Goal: Task Accomplishment & Management: Use online tool/utility

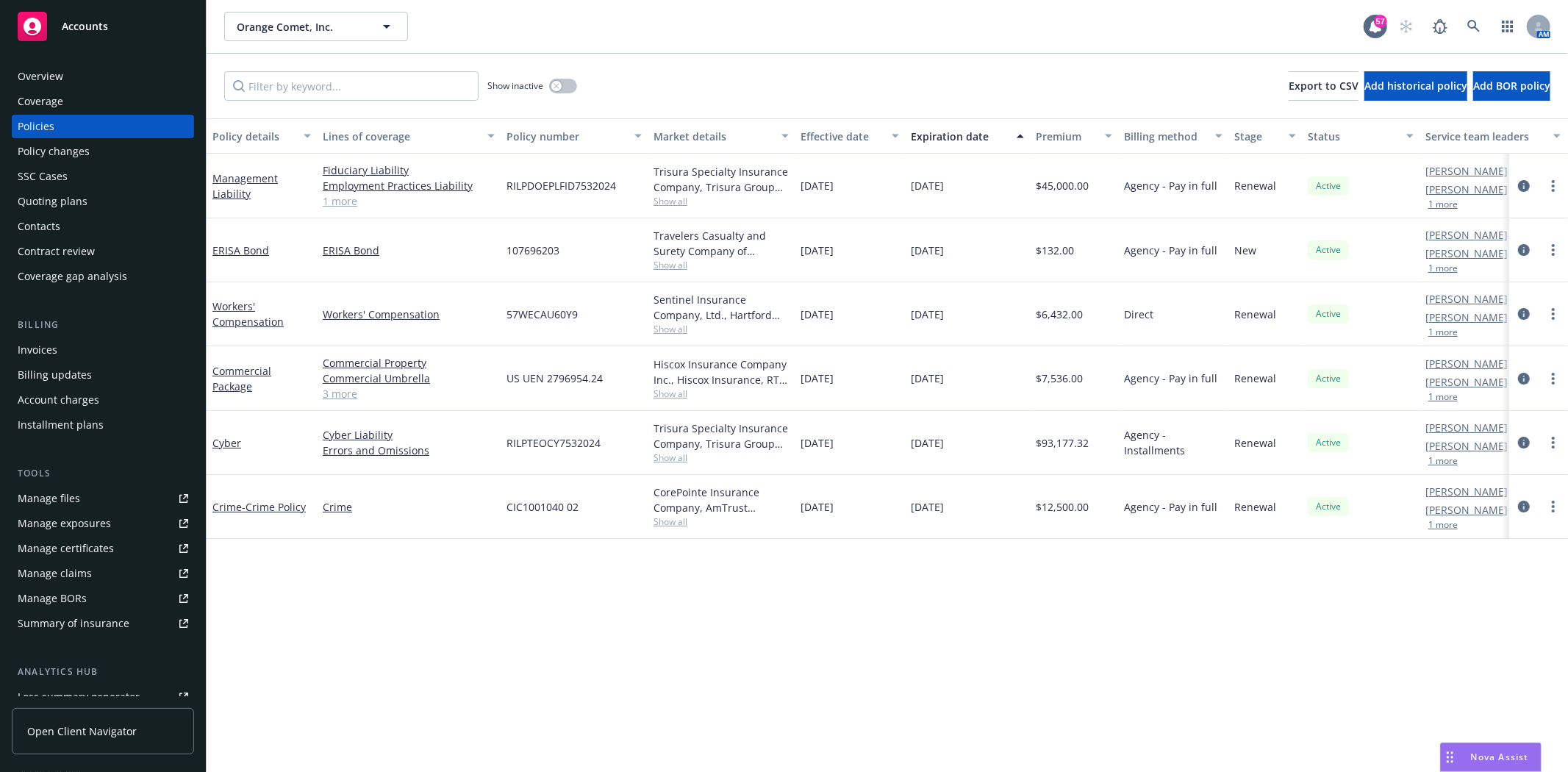
scroll to position [1012, 0]
click at [1515, 27] on link "button" at bounding box center [1508, 25] width 29 height 29
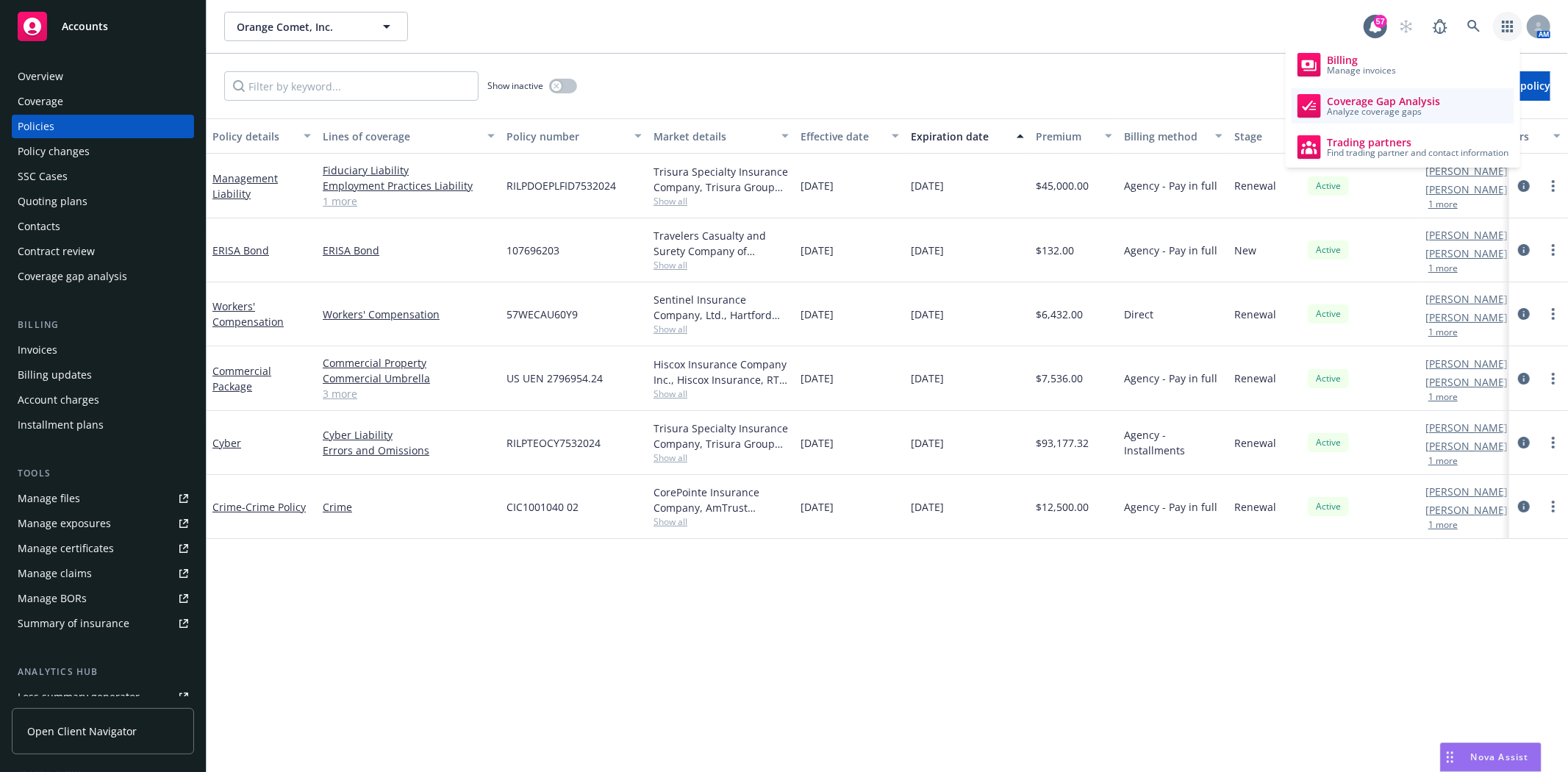
click at [1420, 104] on span "Coverage Gap Analysis" at bounding box center [1384, 101] width 113 height 11
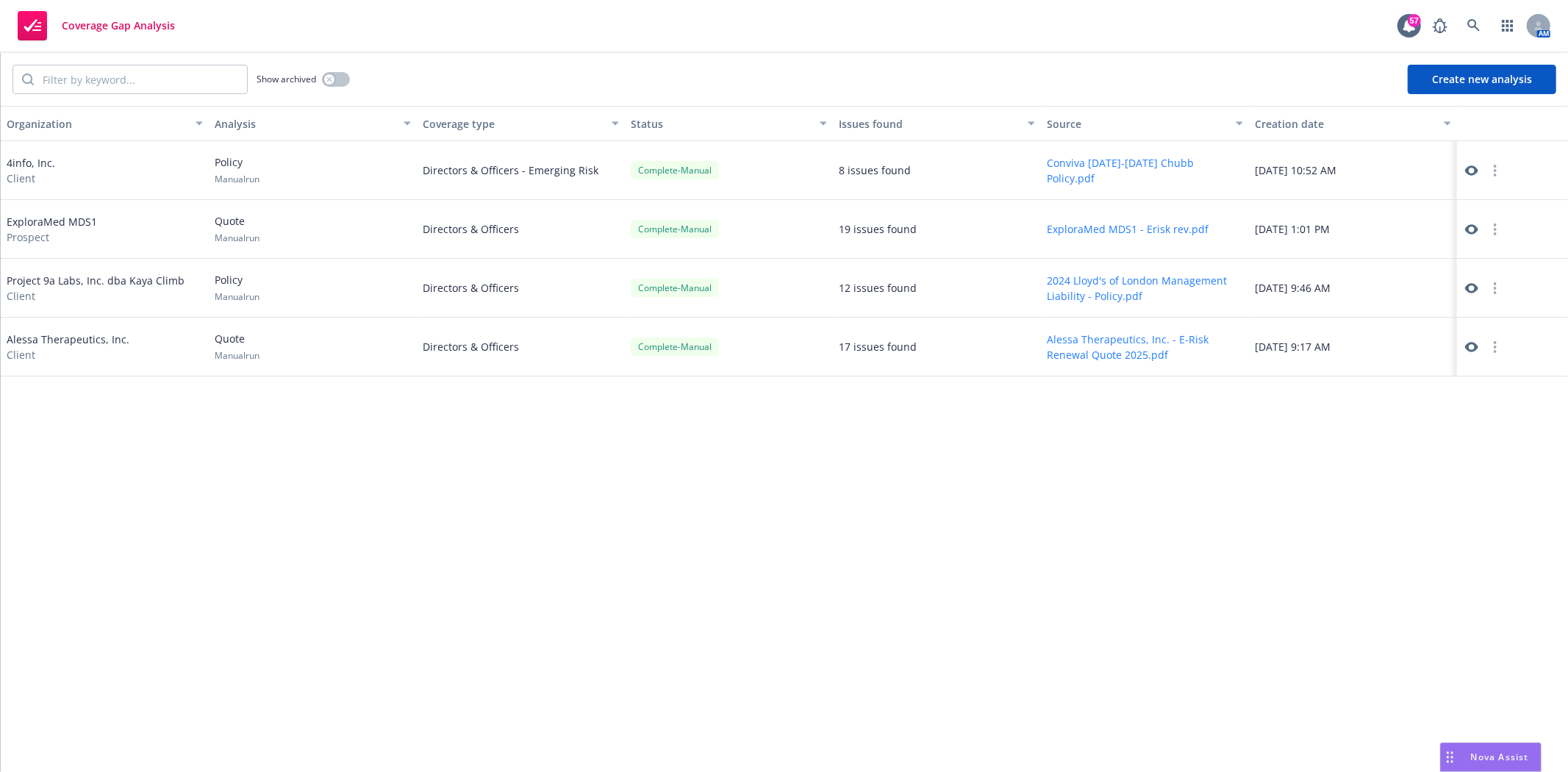
click at [1478, 81] on button "Create new analysis" at bounding box center [1482, 79] width 148 height 29
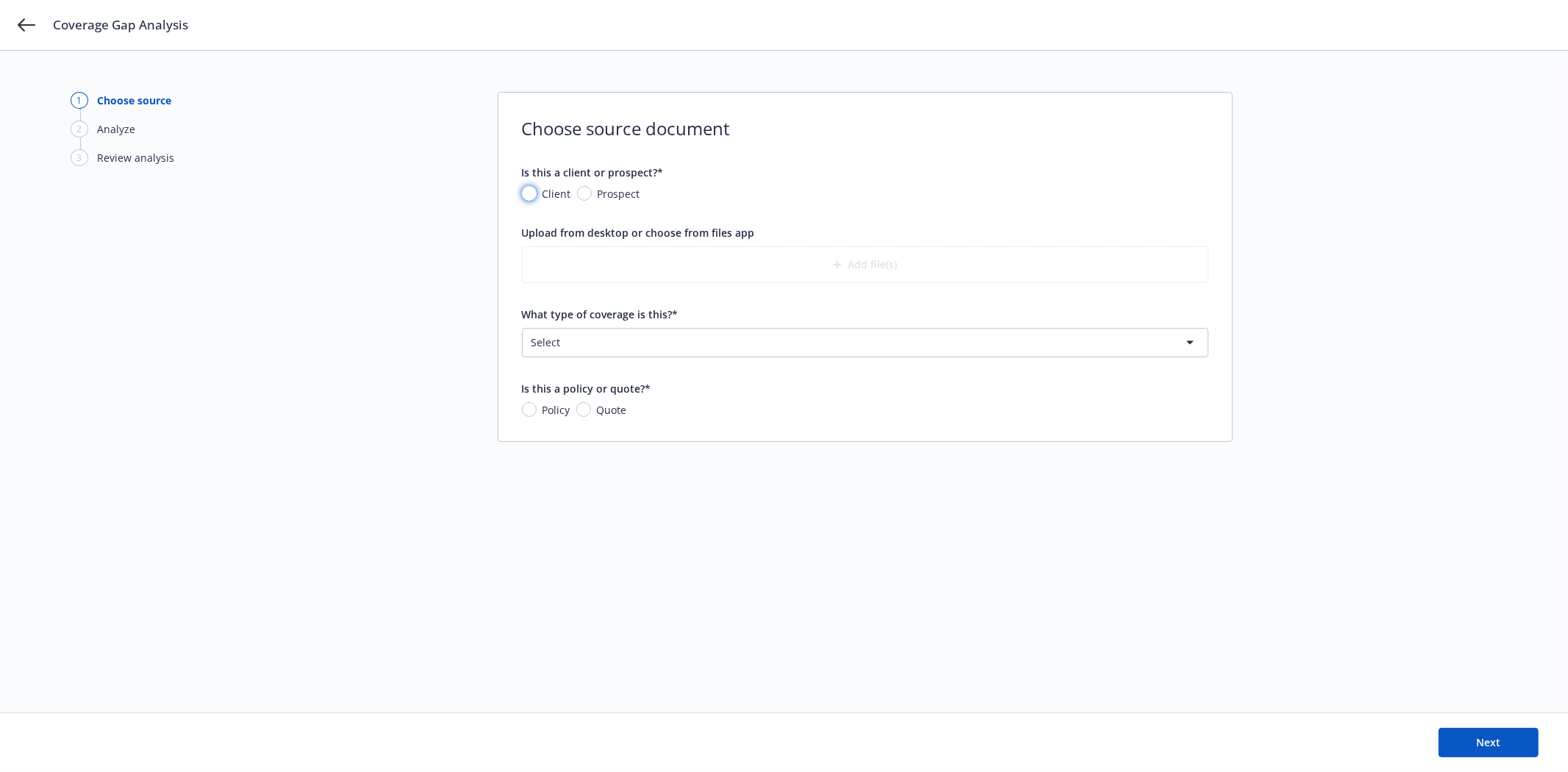
click at [526, 190] on input "Client" at bounding box center [530, 193] width 15 height 15
radio input "true"
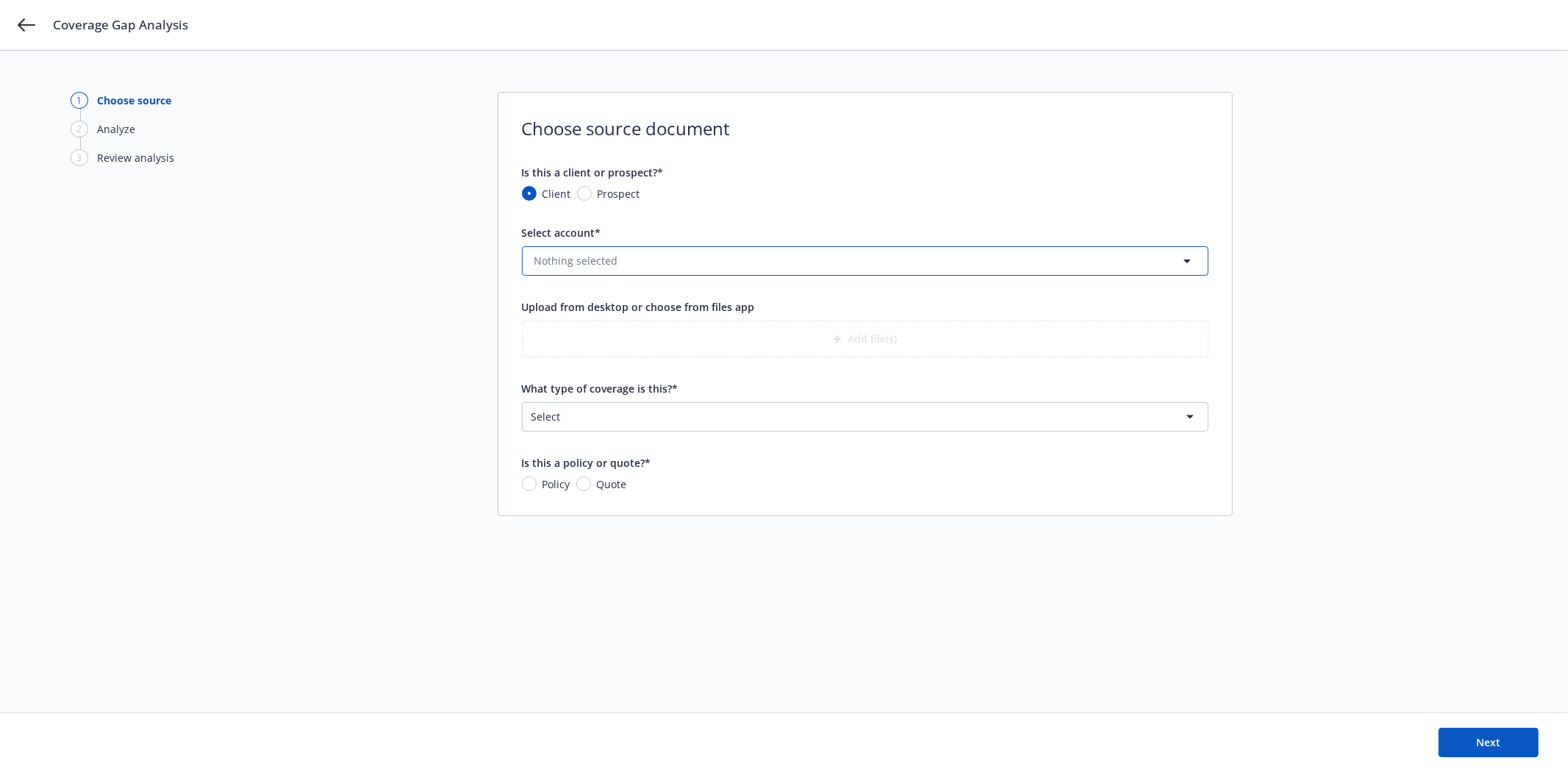
click at [590, 258] on span "Nothing selected" at bounding box center [576, 260] width 84 height 15
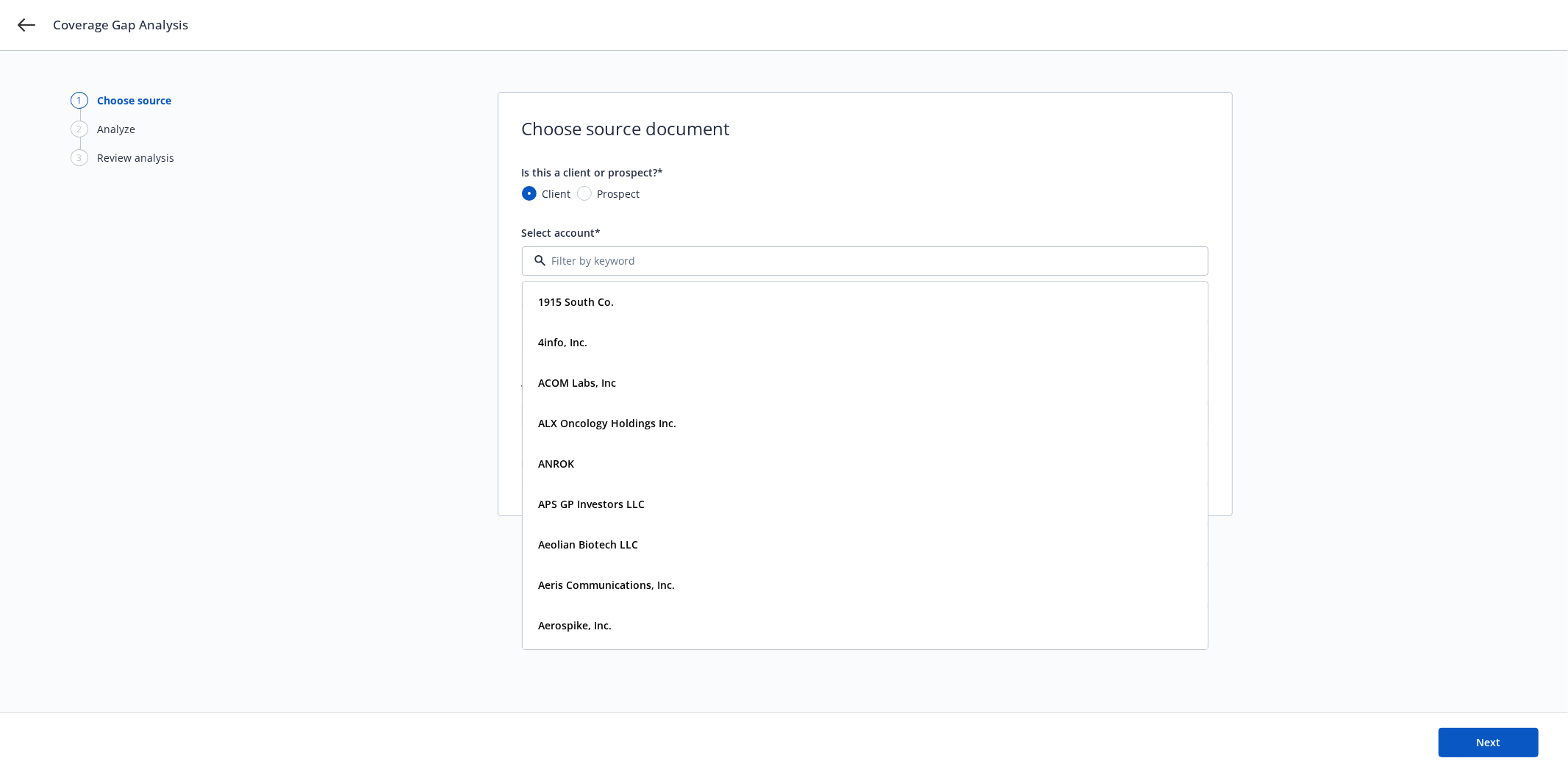
click at [702, 207] on form "Is this a client or prospect?* Client Prospect Select account* 1915 South Co. T…" at bounding box center [866, 327] width 687 height 327
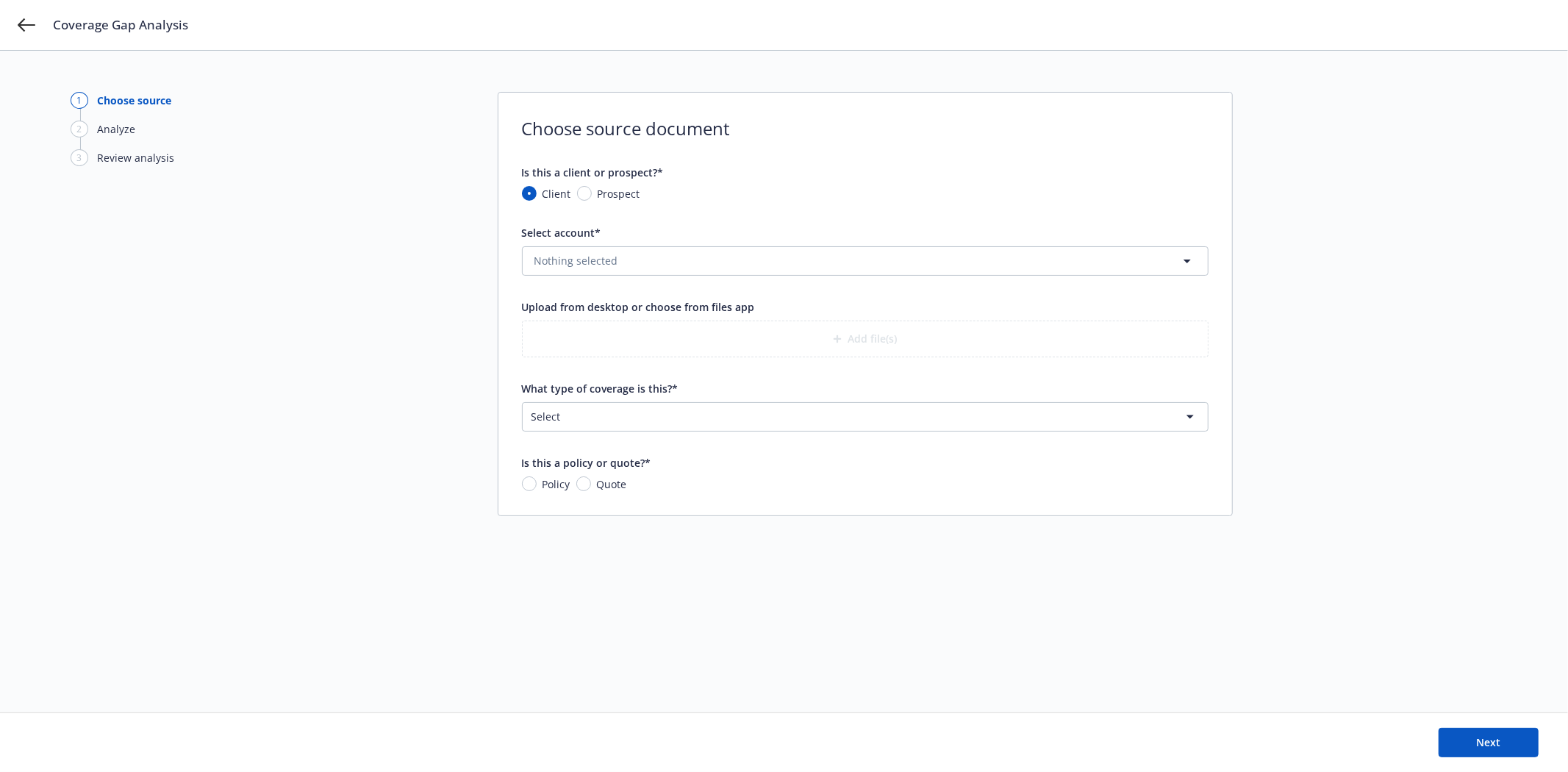
click at [673, 313] on div "Upload from desktop or choose from files app" at bounding box center [638, 307] width 233 height 15
click at [1089, 265] on button "Nothing selected" at bounding box center [866, 260] width 687 height 29
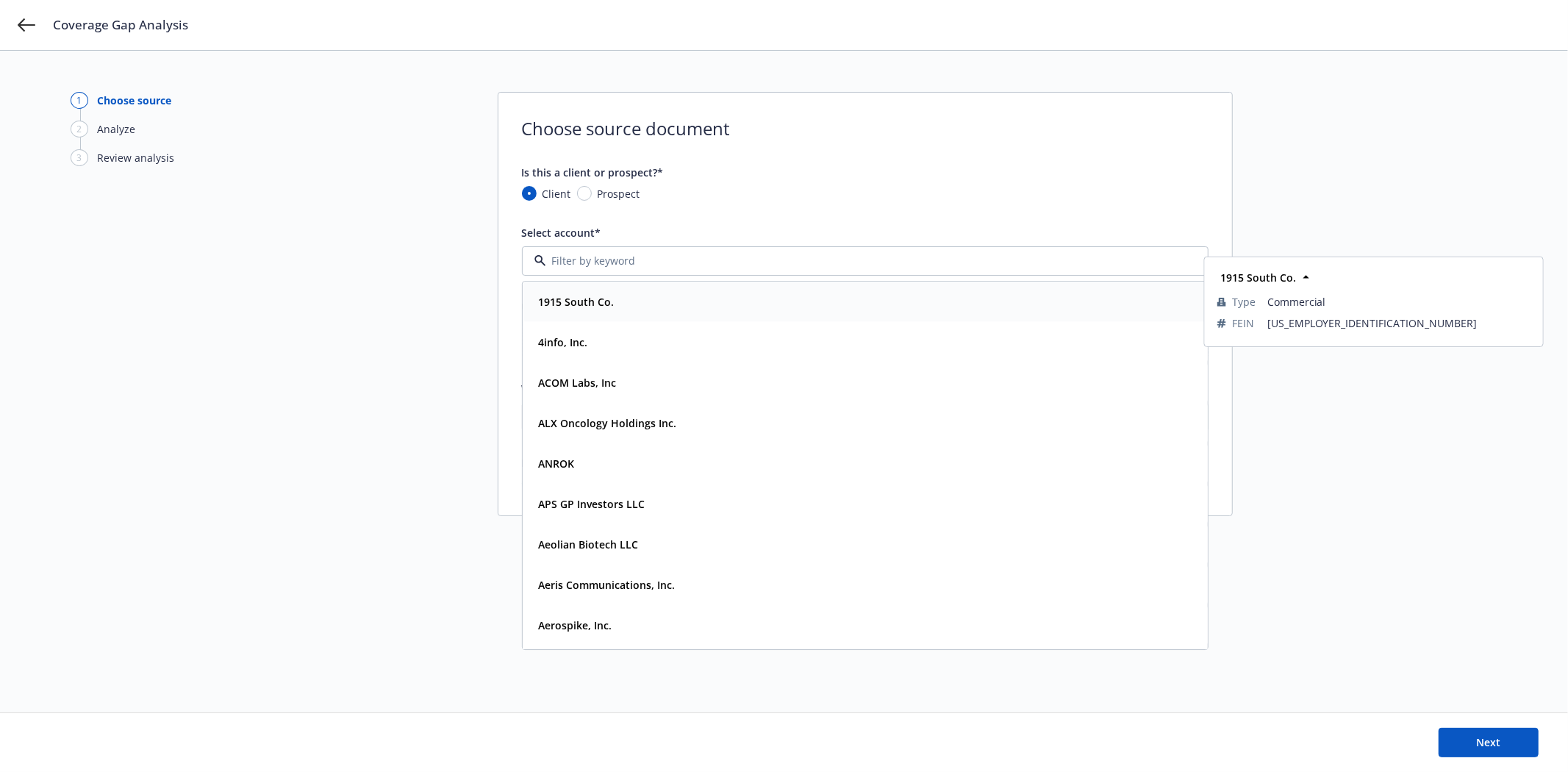
click at [938, 281] on div "1915 South Co. Type Commercial FEIN 58-1402237" at bounding box center [866, 301] width 685 height 41
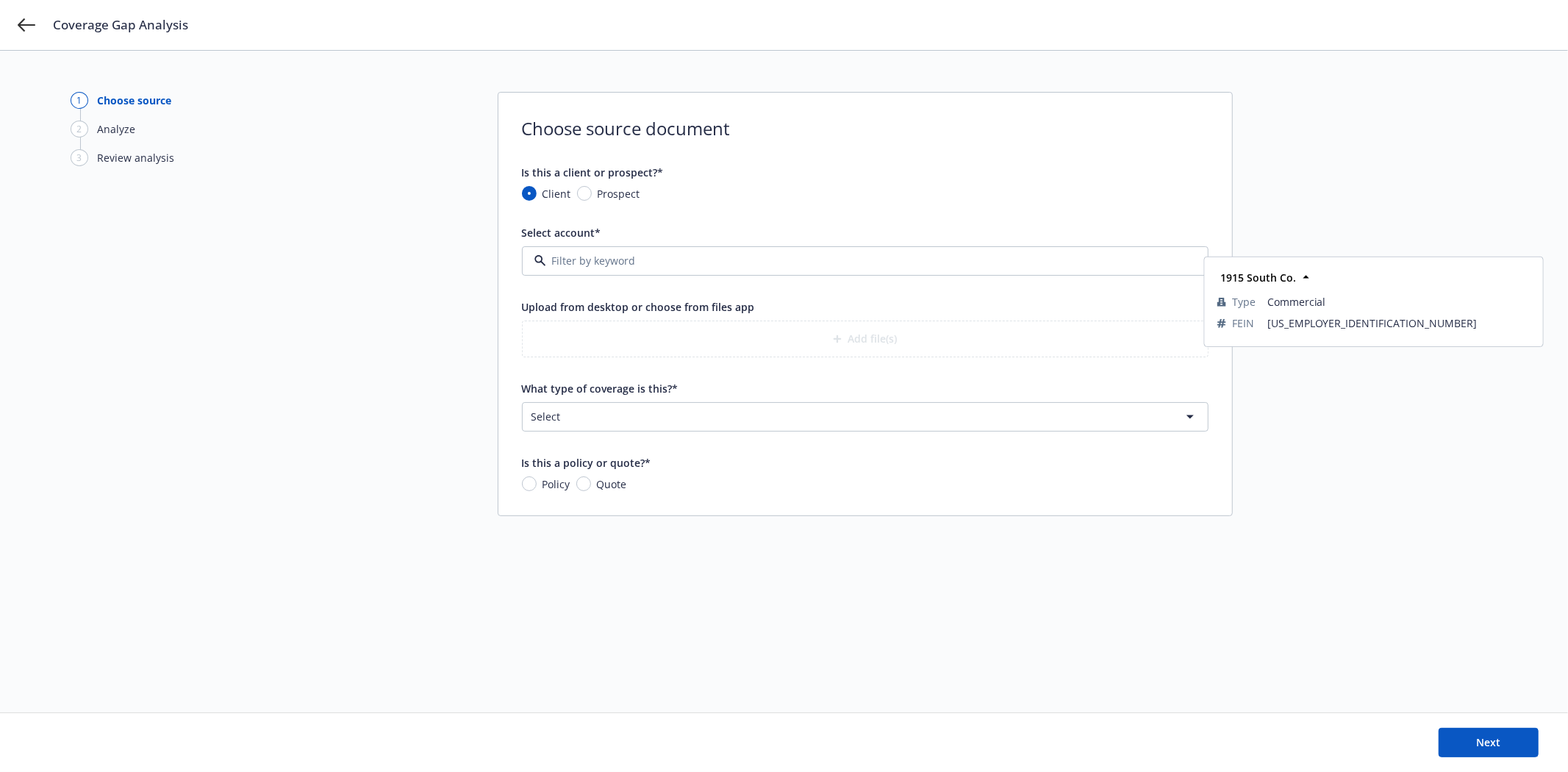
type input "1915 South Co."
click at [930, 260] on span "1915 South Co." at bounding box center [824, 260] width 580 height 15
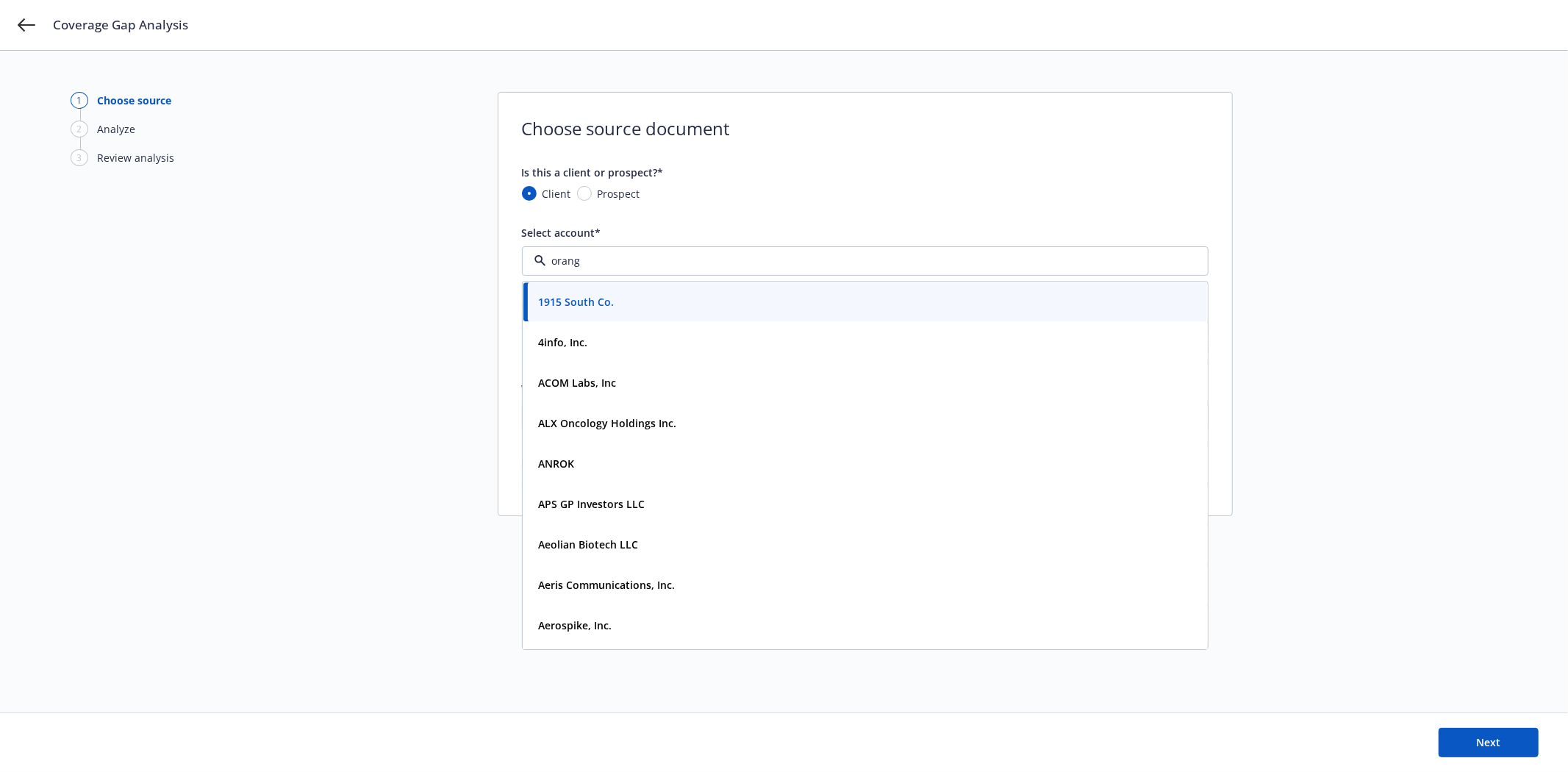
type input "orange"
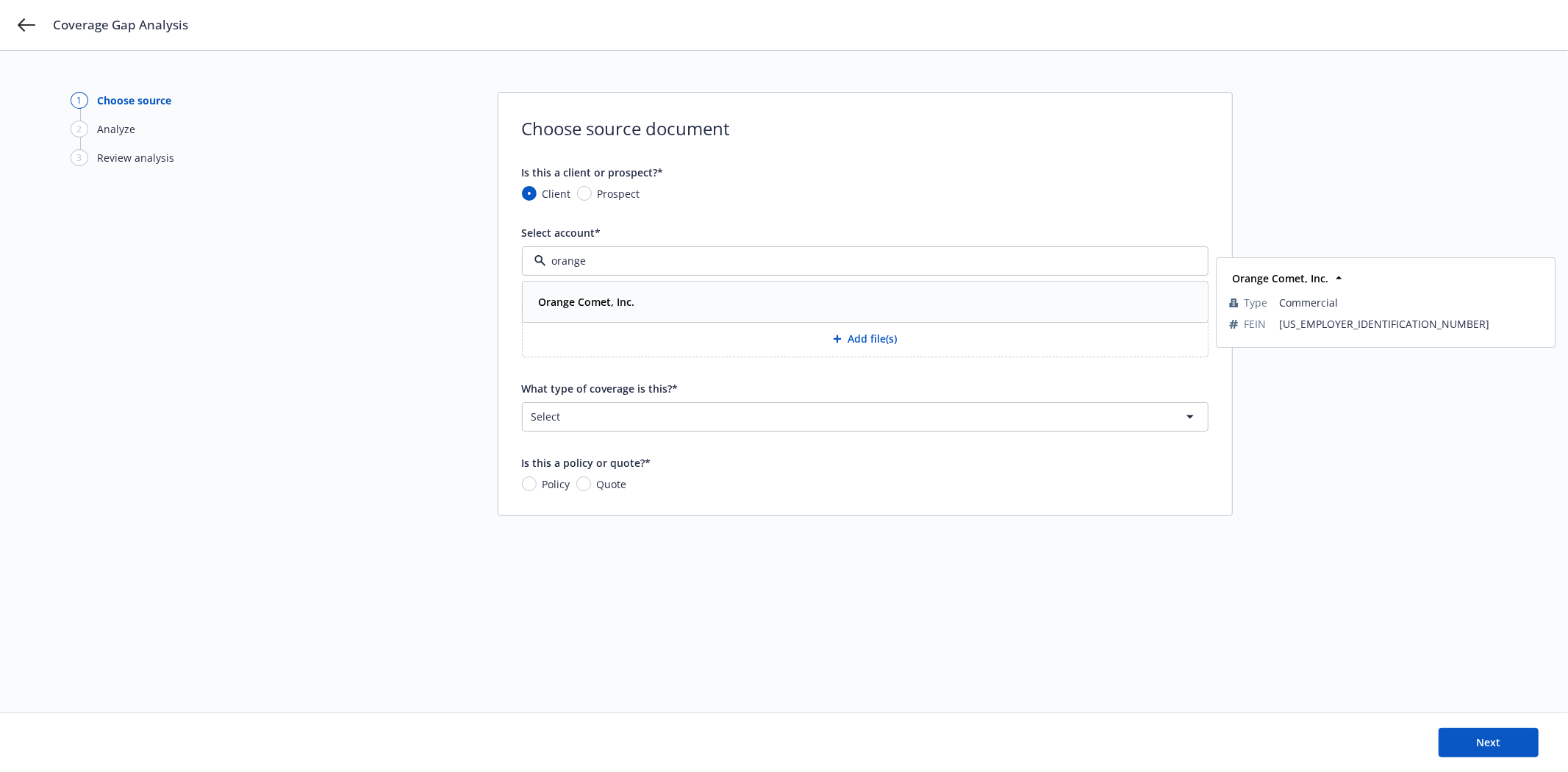
click at [880, 303] on div "Orange Comet, Inc." at bounding box center [866, 301] width 666 height 22
click at [1023, 265] on span "Orange Comet, Inc." at bounding box center [824, 260] width 580 height 15
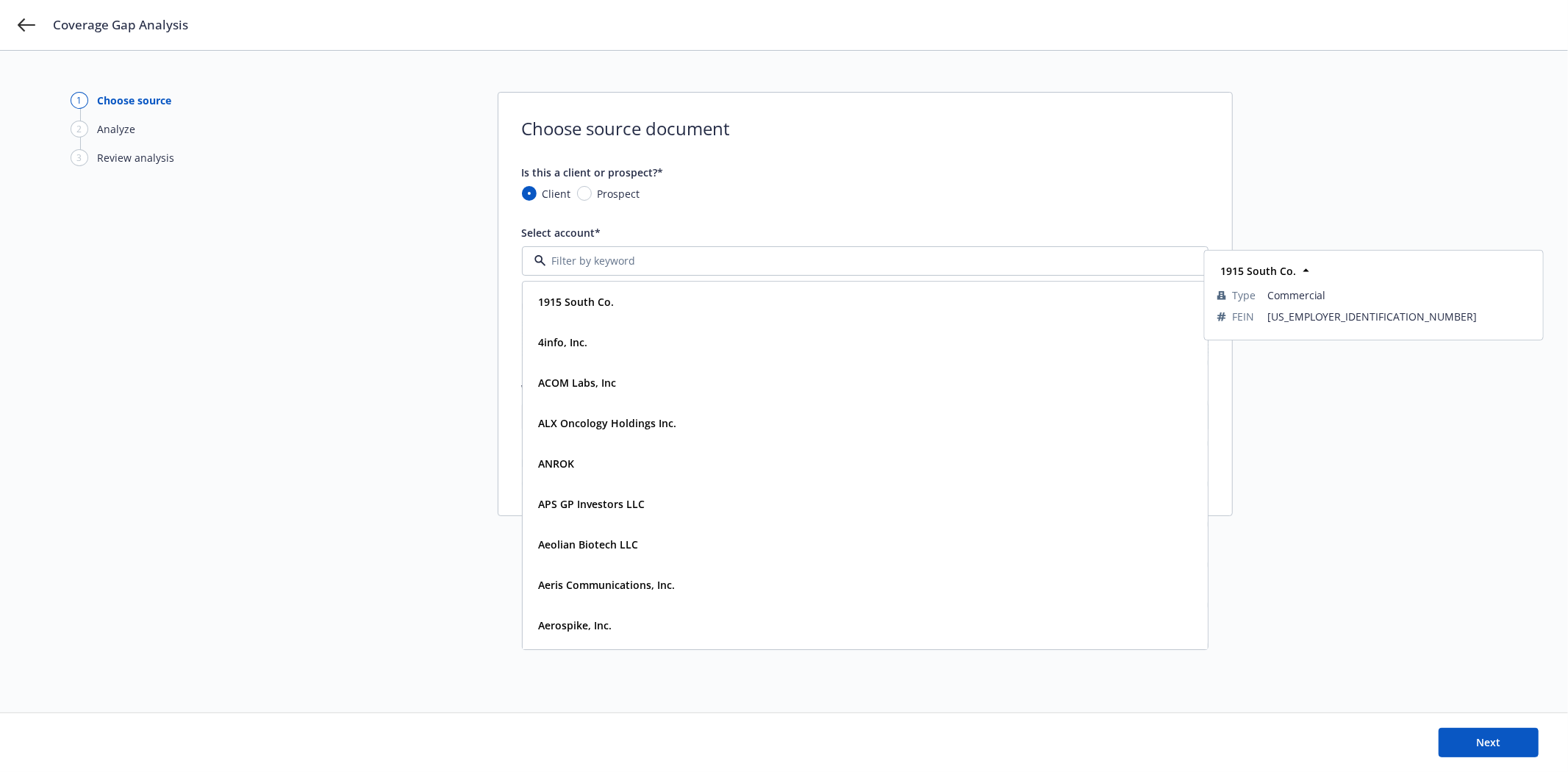
click at [681, 254] on input at bounding box center [863, 260] width 632 height 15
type input "orange"
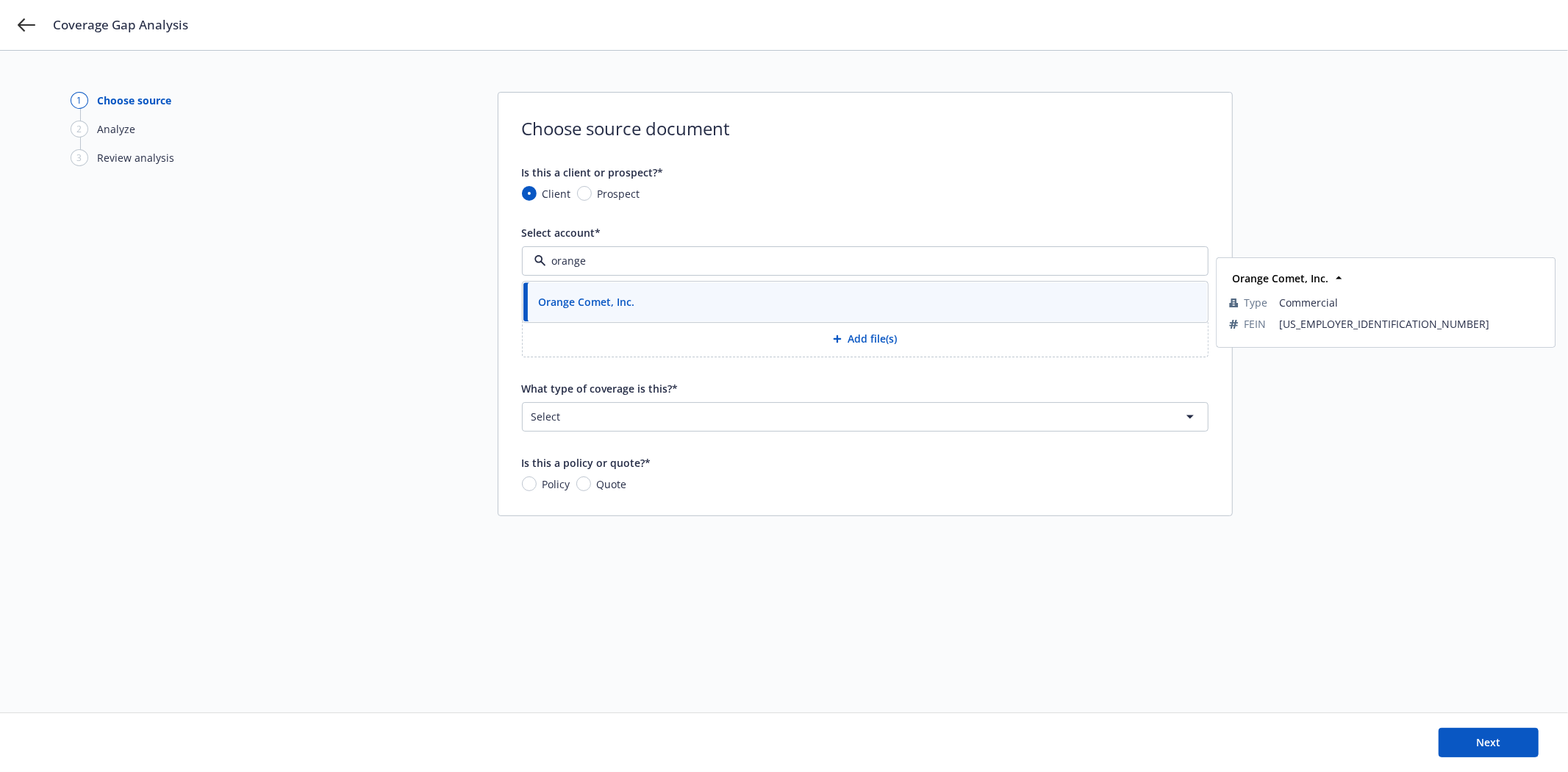
click at [681, 307] on div "Orange Comet, Inc." at bounding box center [866, 301] width 666 height 22
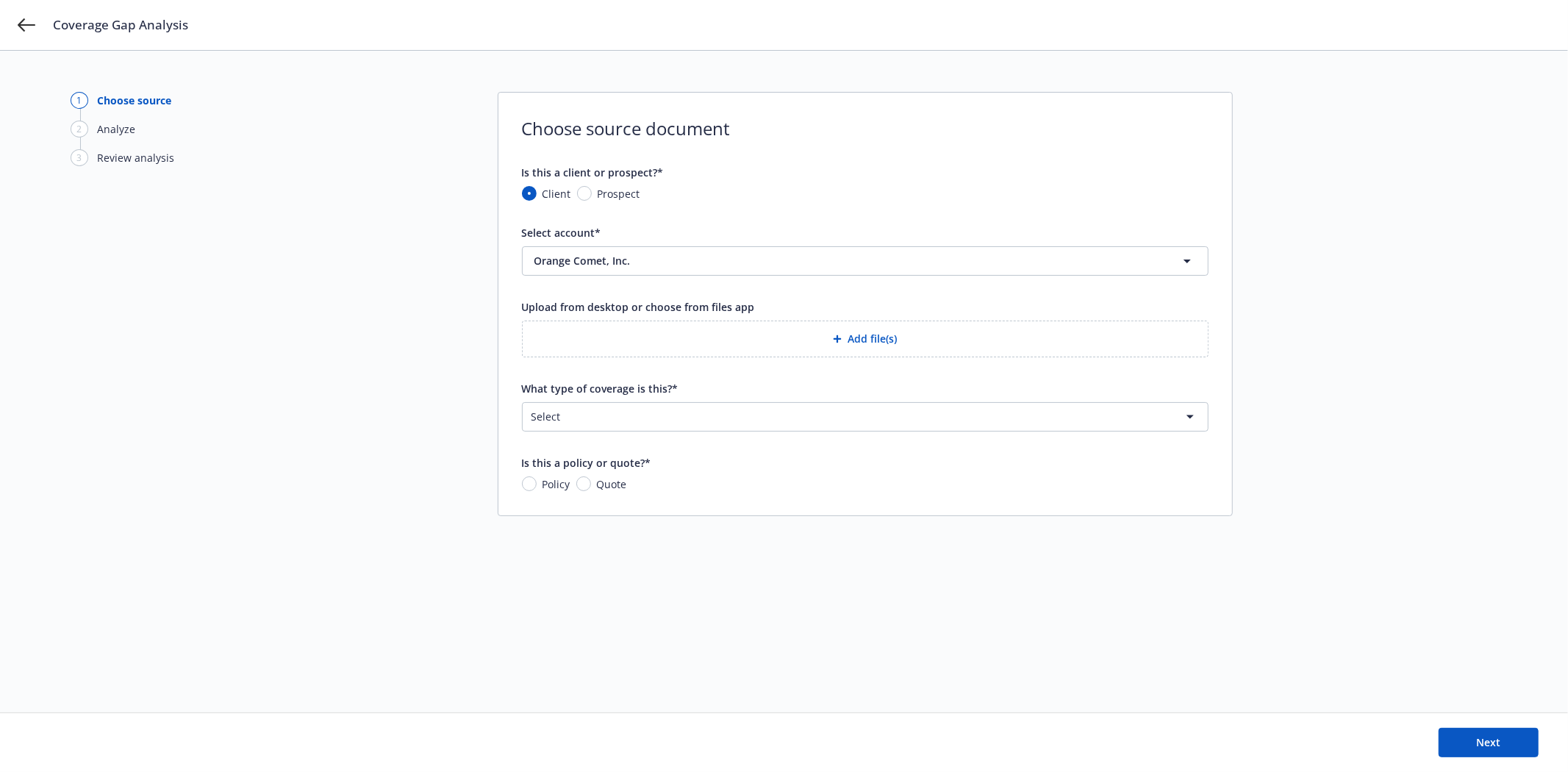
click at [877, 347] on button "Add file(s)" at bounding box center [866, 339] width 687 height 37
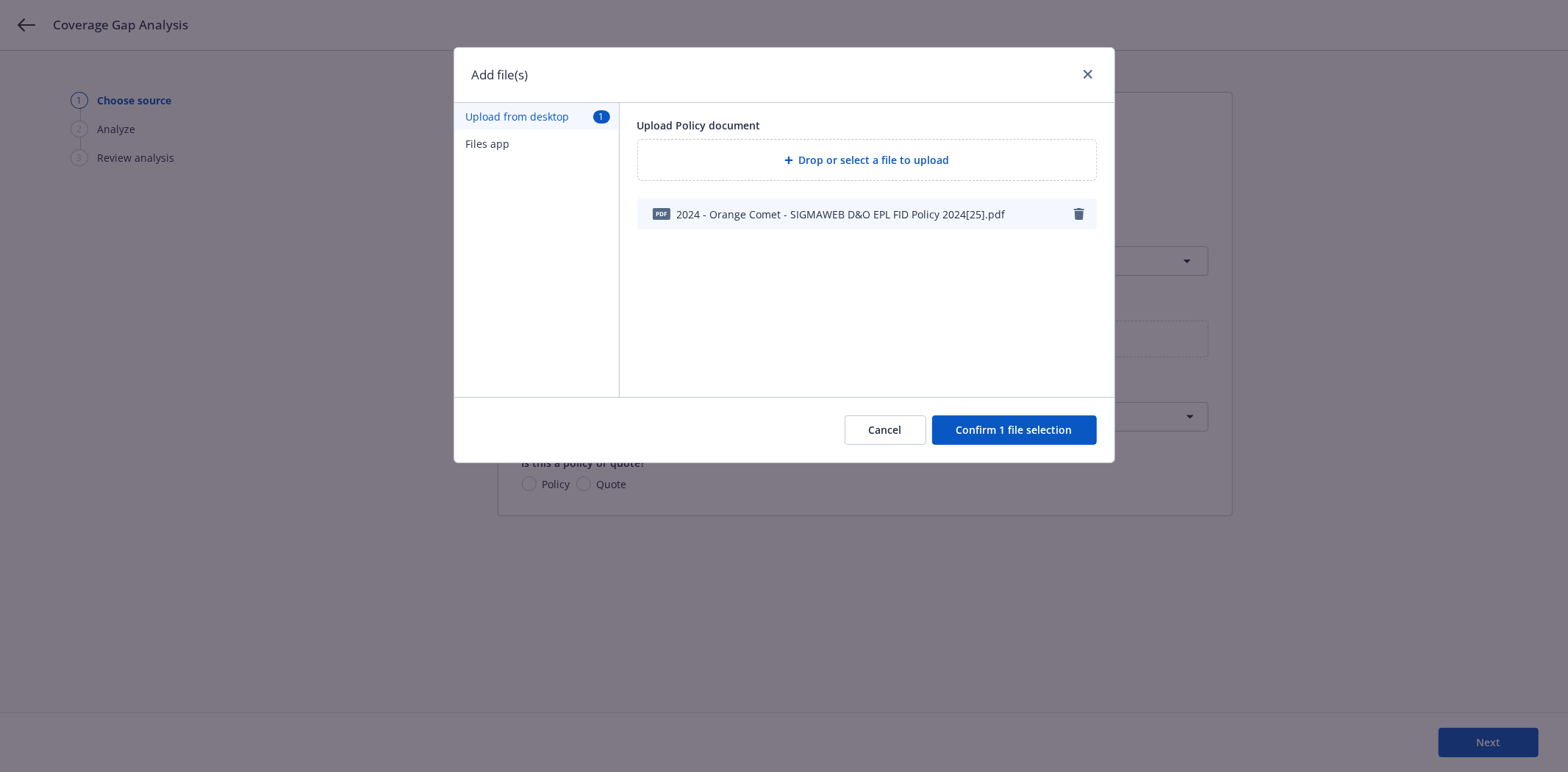
click at [957, 422] on button "Confirm 1 file selection" at bounding box center [1015, 429] width 164 height 29
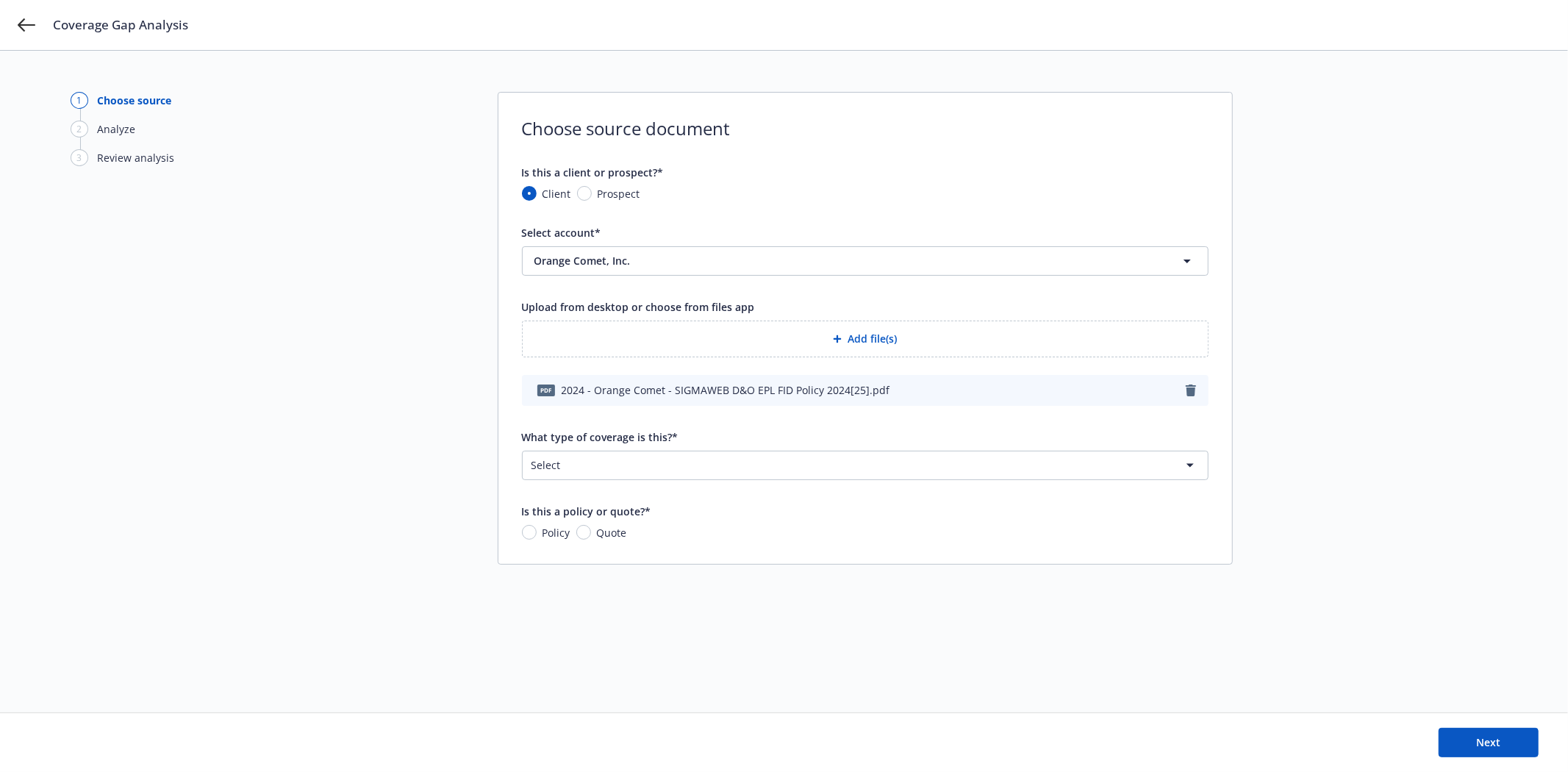
click at [930, 471] on html "Coverage Gap Analysis 1 Choose source 2 Analyze 3 Review analysis Choose source…" at bounding box center [784, 386] width 1568 height 772
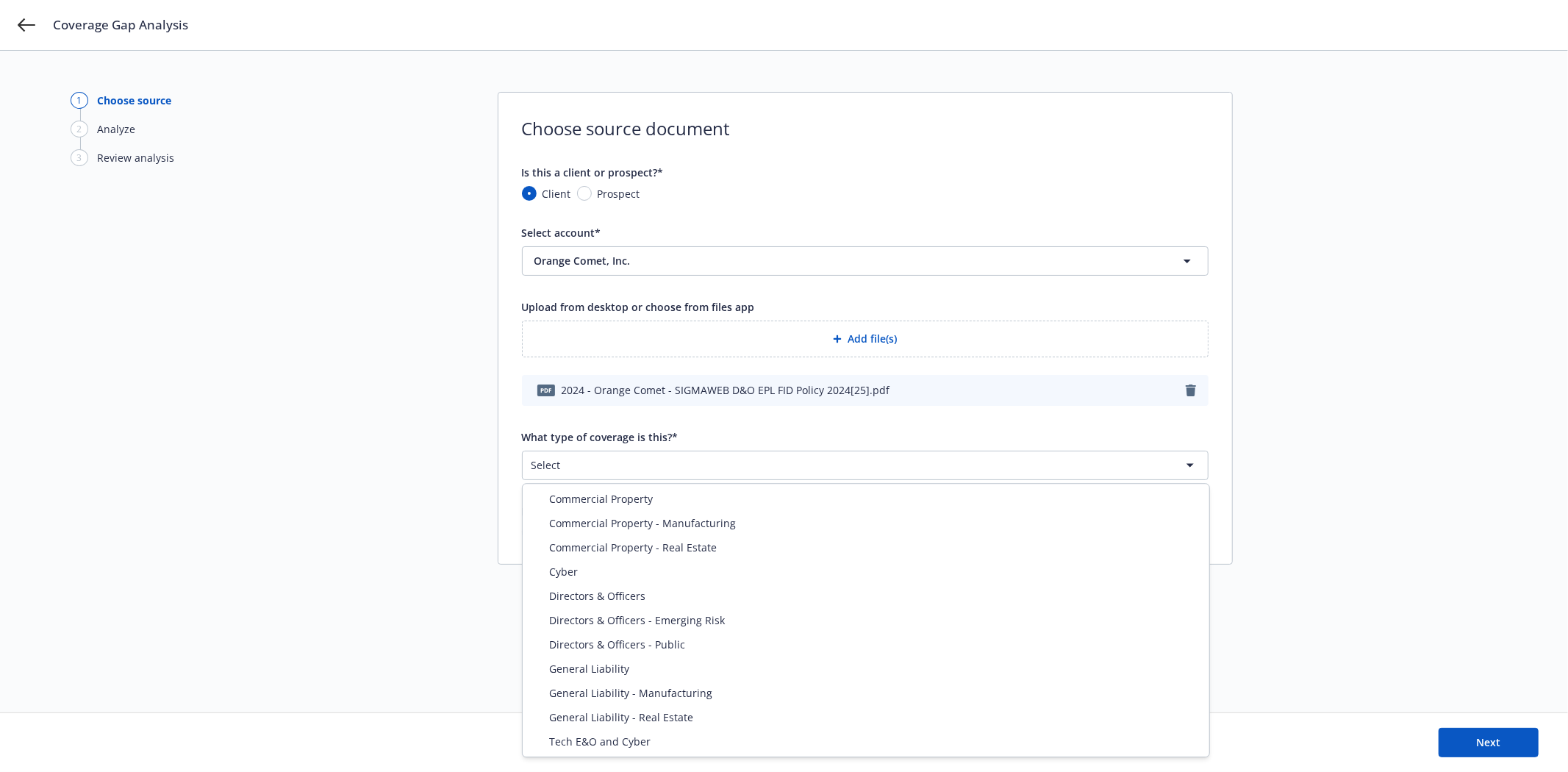
select select "DIRECTORS_AND_OFFICERS"
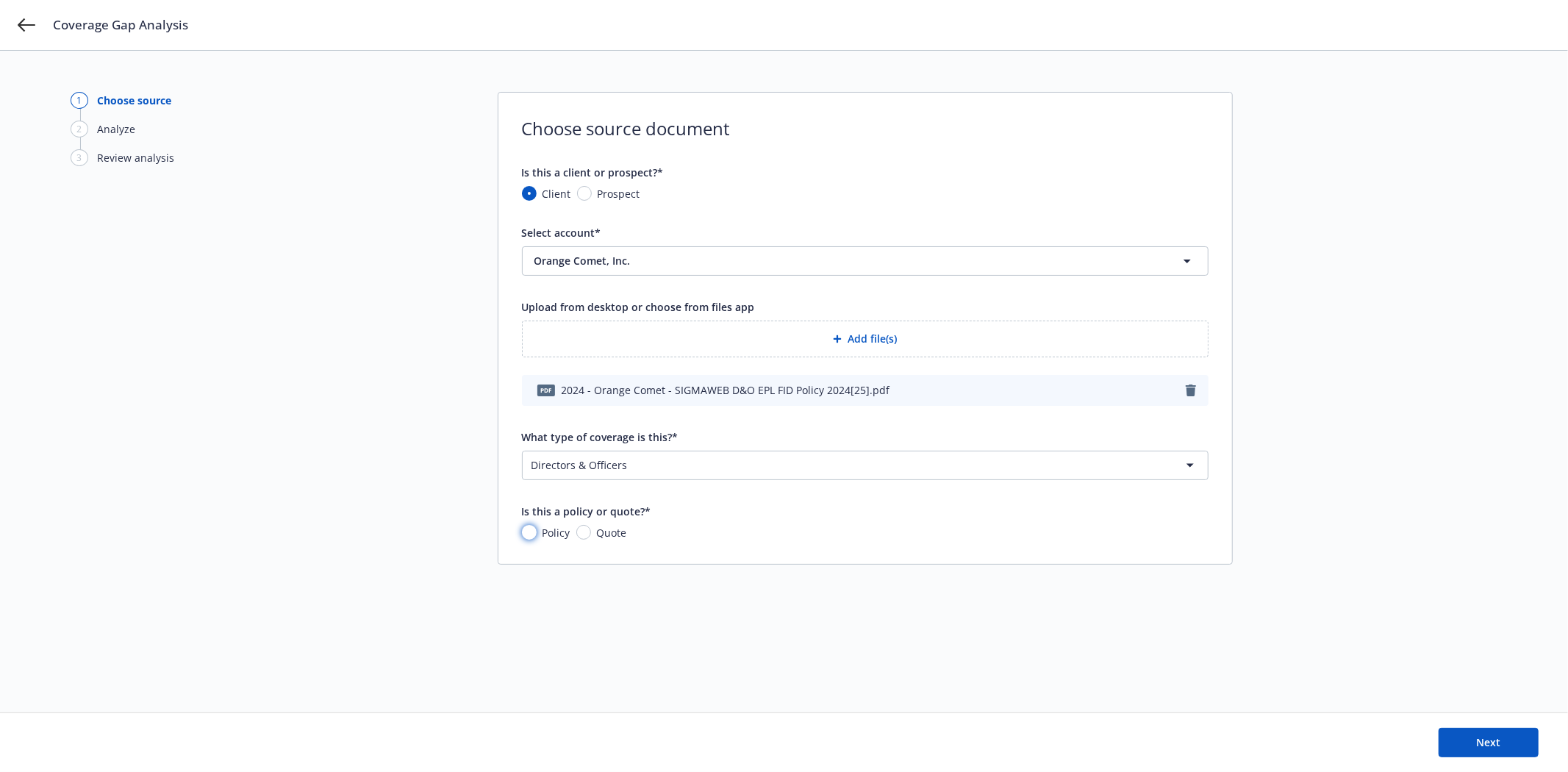
click at [526, 528] on input "Policy" at bounding box center [530, 532] width 15 height 15
radio input "true"
click at [1516, 752] on button "Next" at bounding box center [1489, 742] width 100 height 29
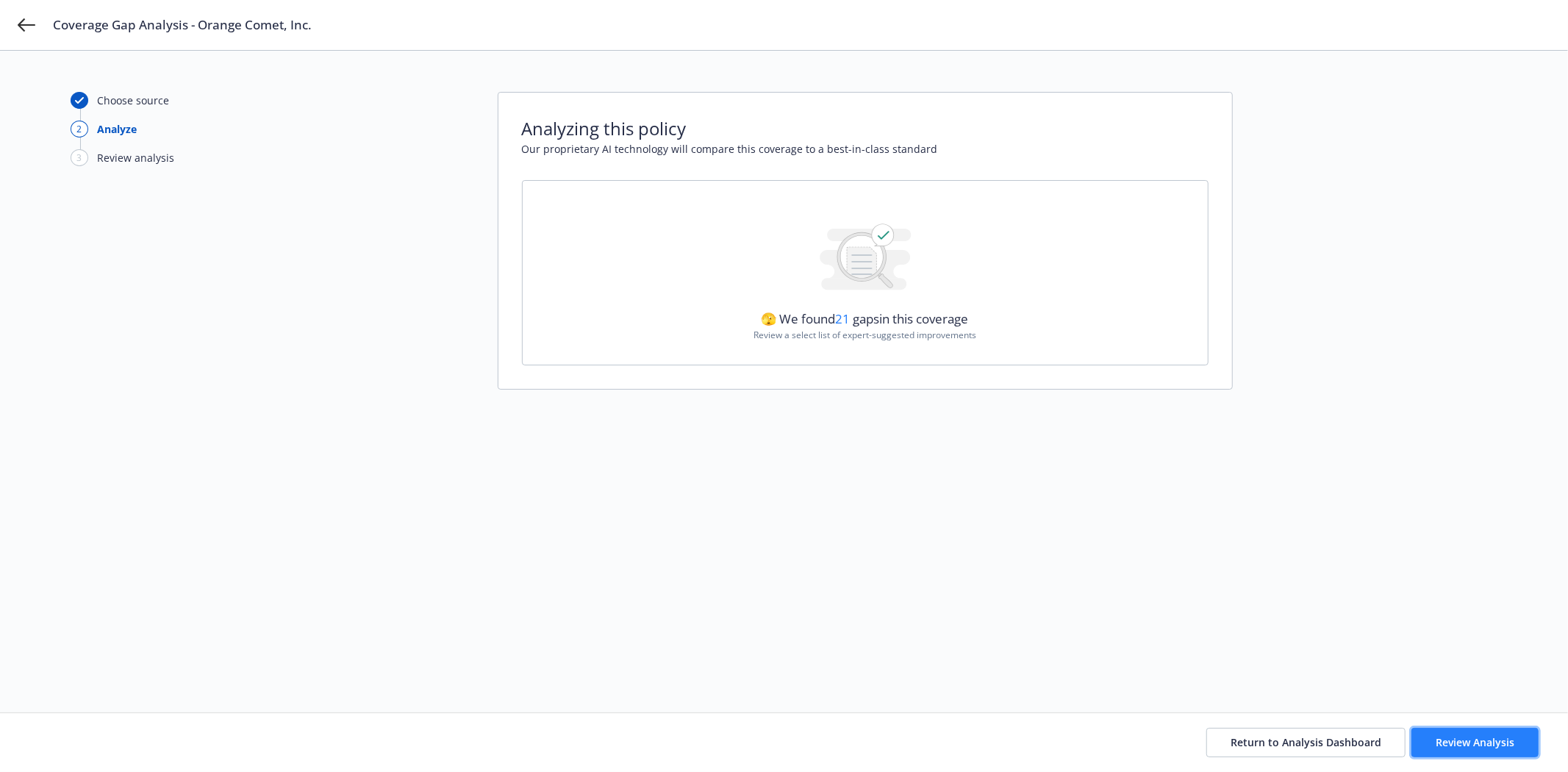
click at [1465, 733] on button "Review Analysis" at bounding box center [1475, 742] width 127 height 29
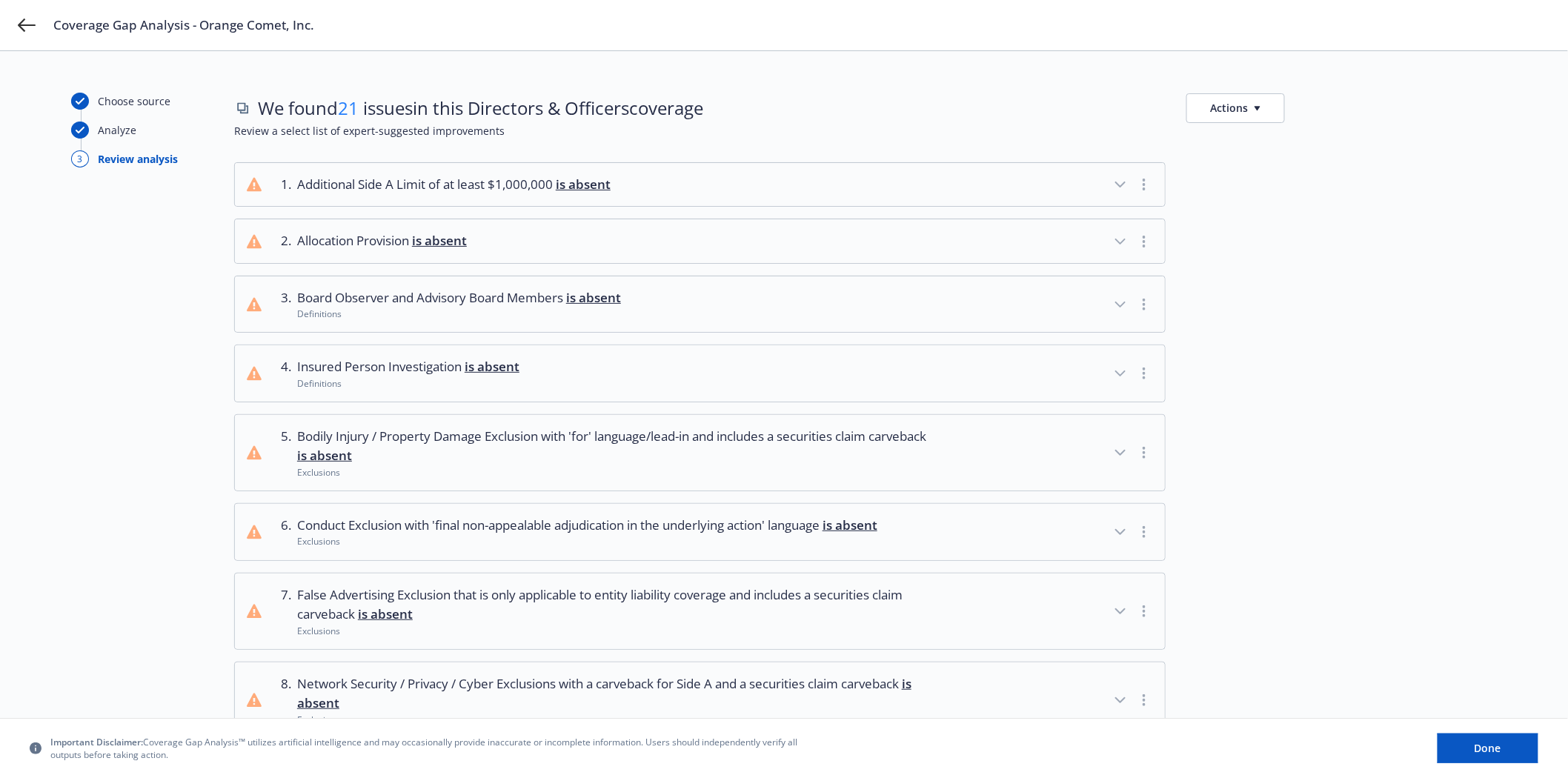
click at [589, 186] on span "is absent" at bounding box center [583, 185] width 55 height 17
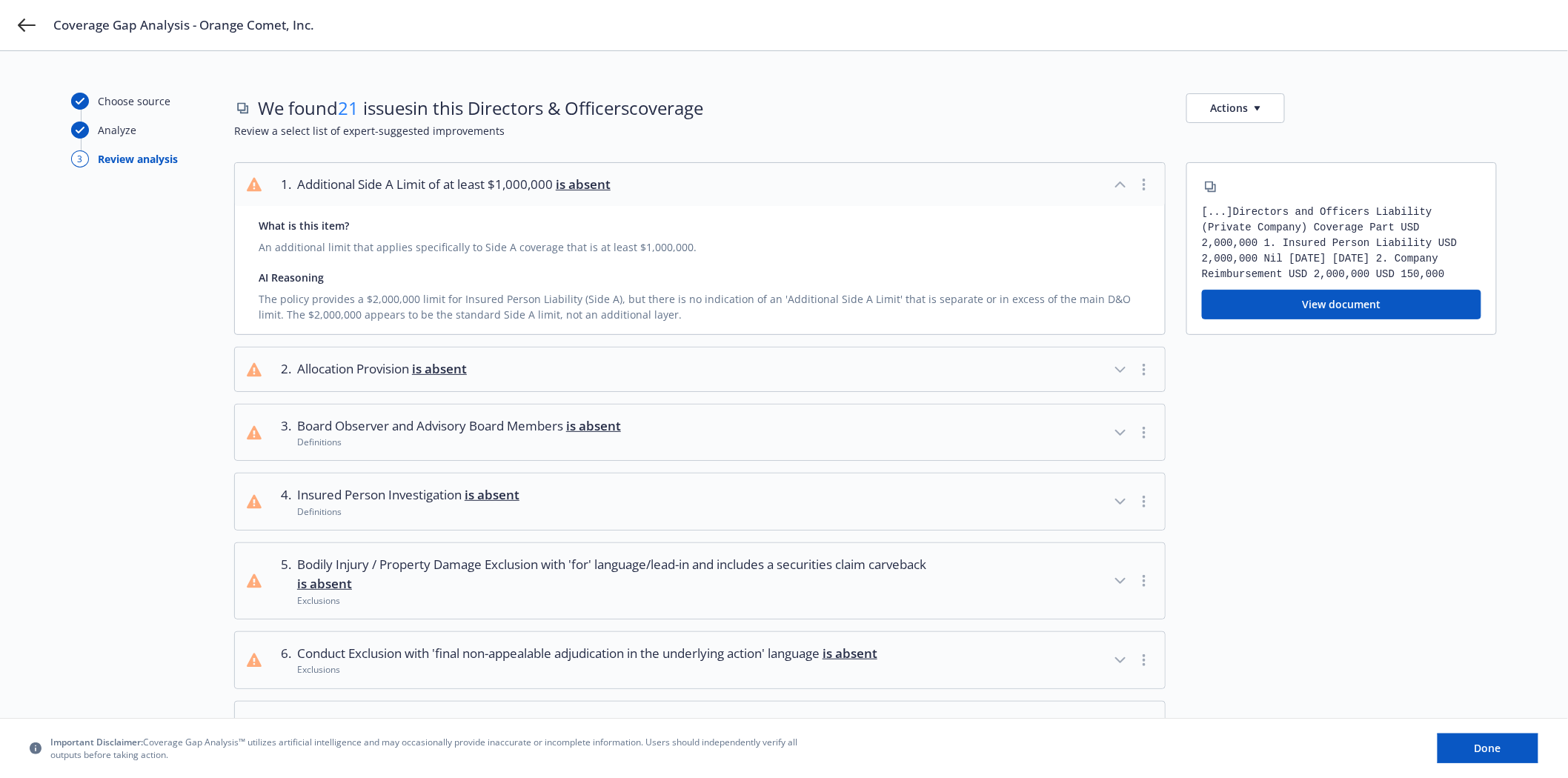
click at [1115, 365] on icon "button" at bounding box center [1120, 369] width 18 height 18
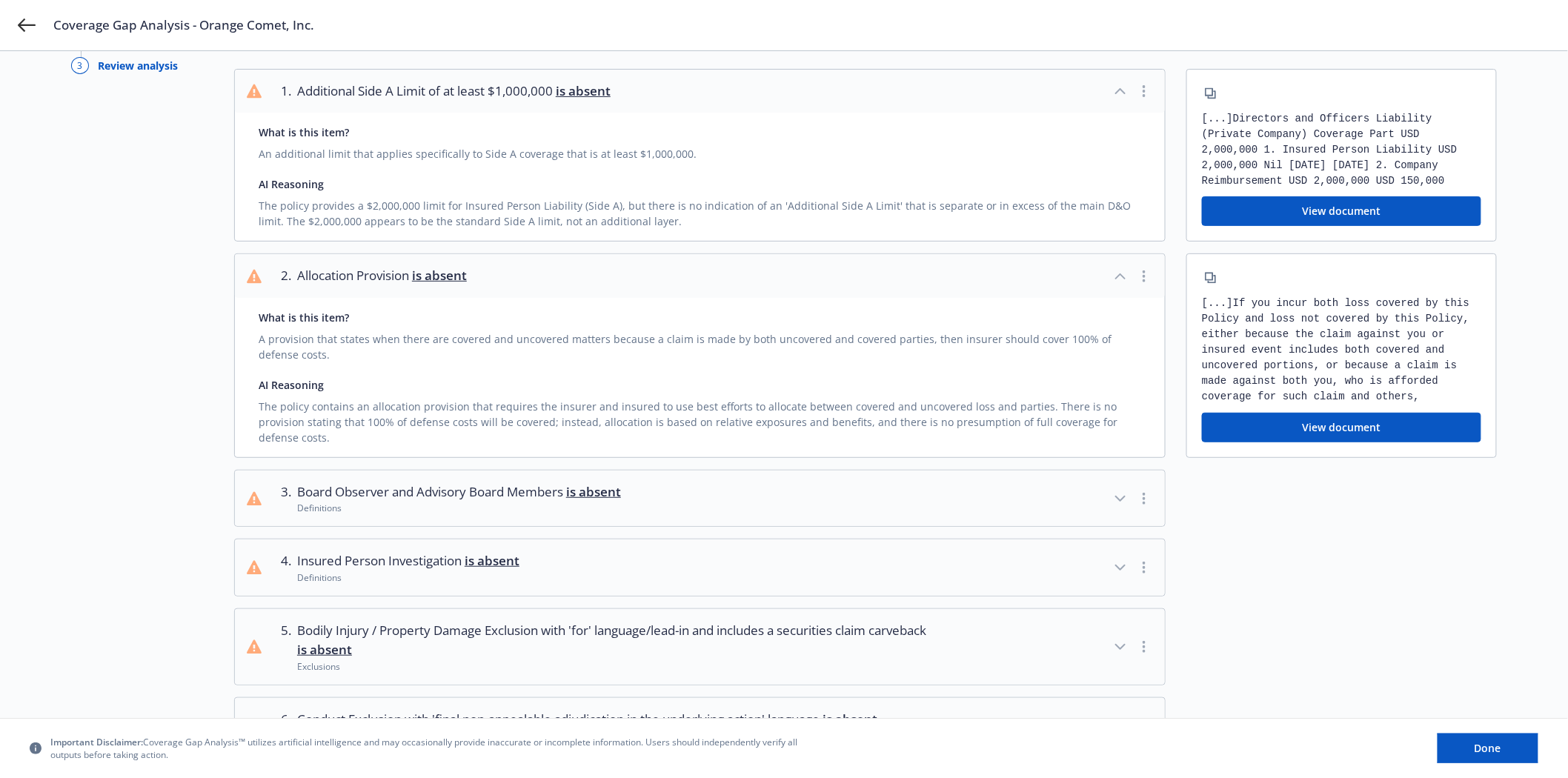
scroll to position [165, 0]
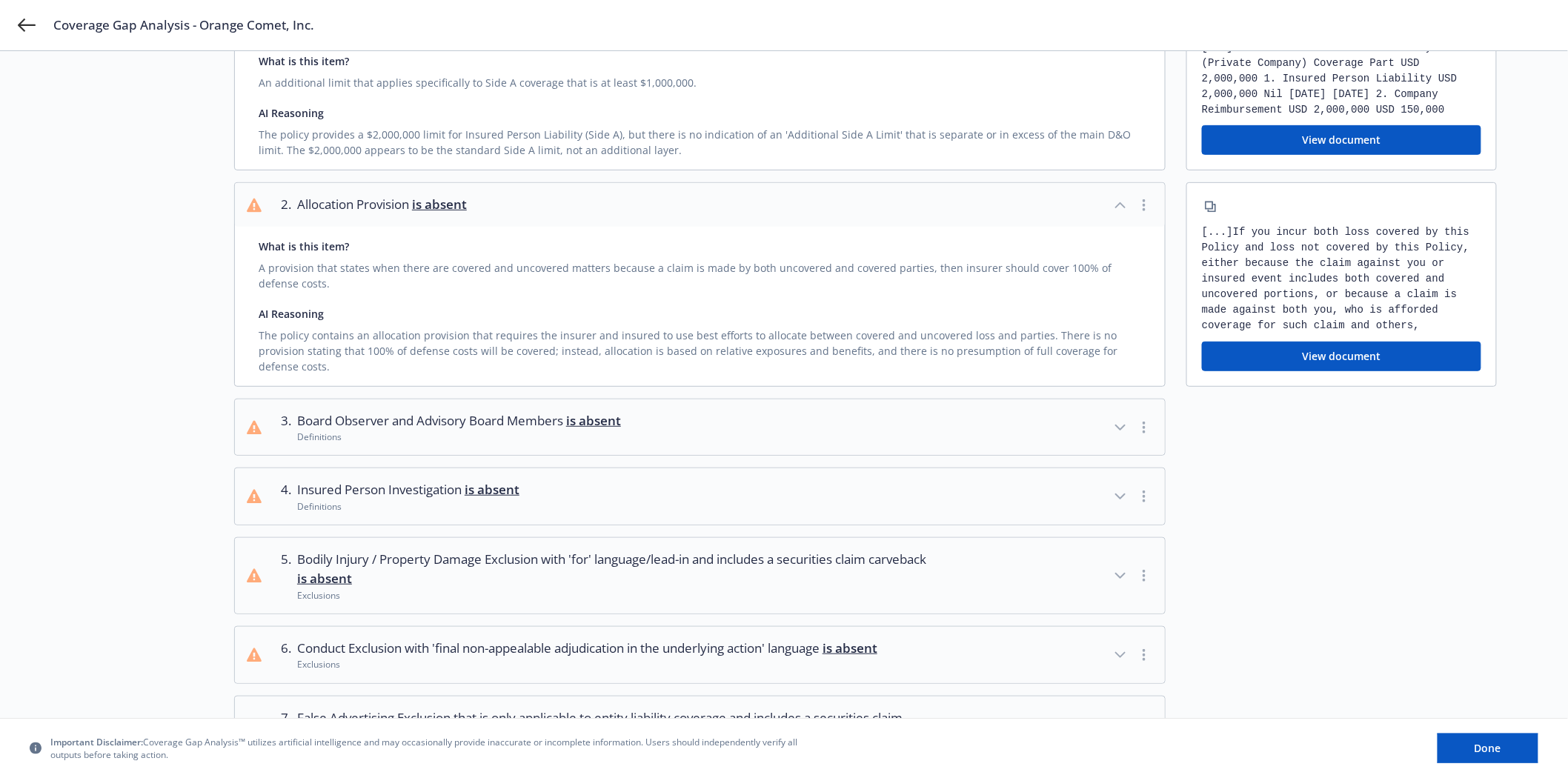
click at [1120, 418] on icon "button" at bounding box center [1120, 427] width 18 height 18
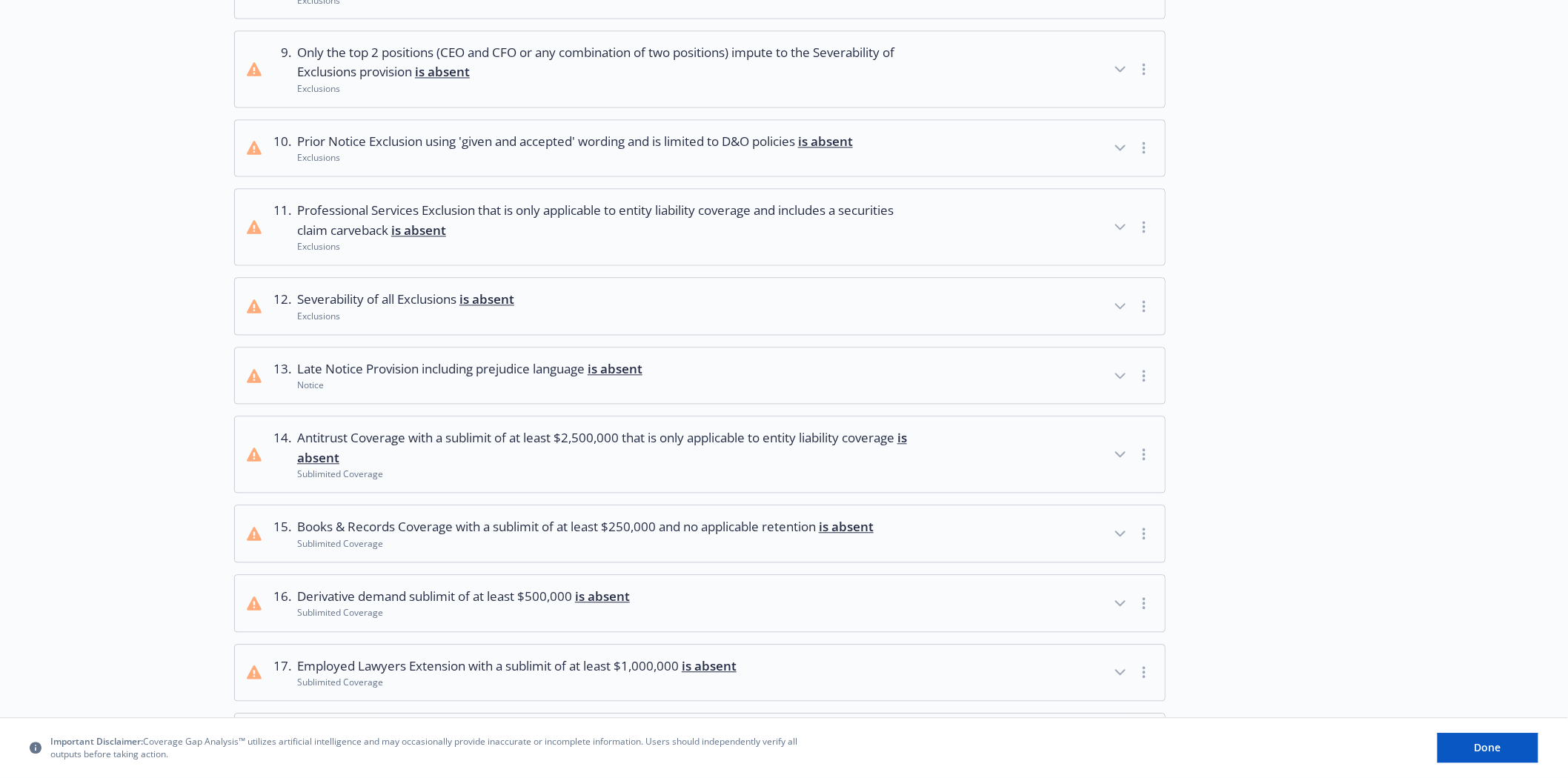
scroll to position [1152, 0]
click at [1125, 444] on icon "button" at bounding box center [1120, 453] width 18 height 18
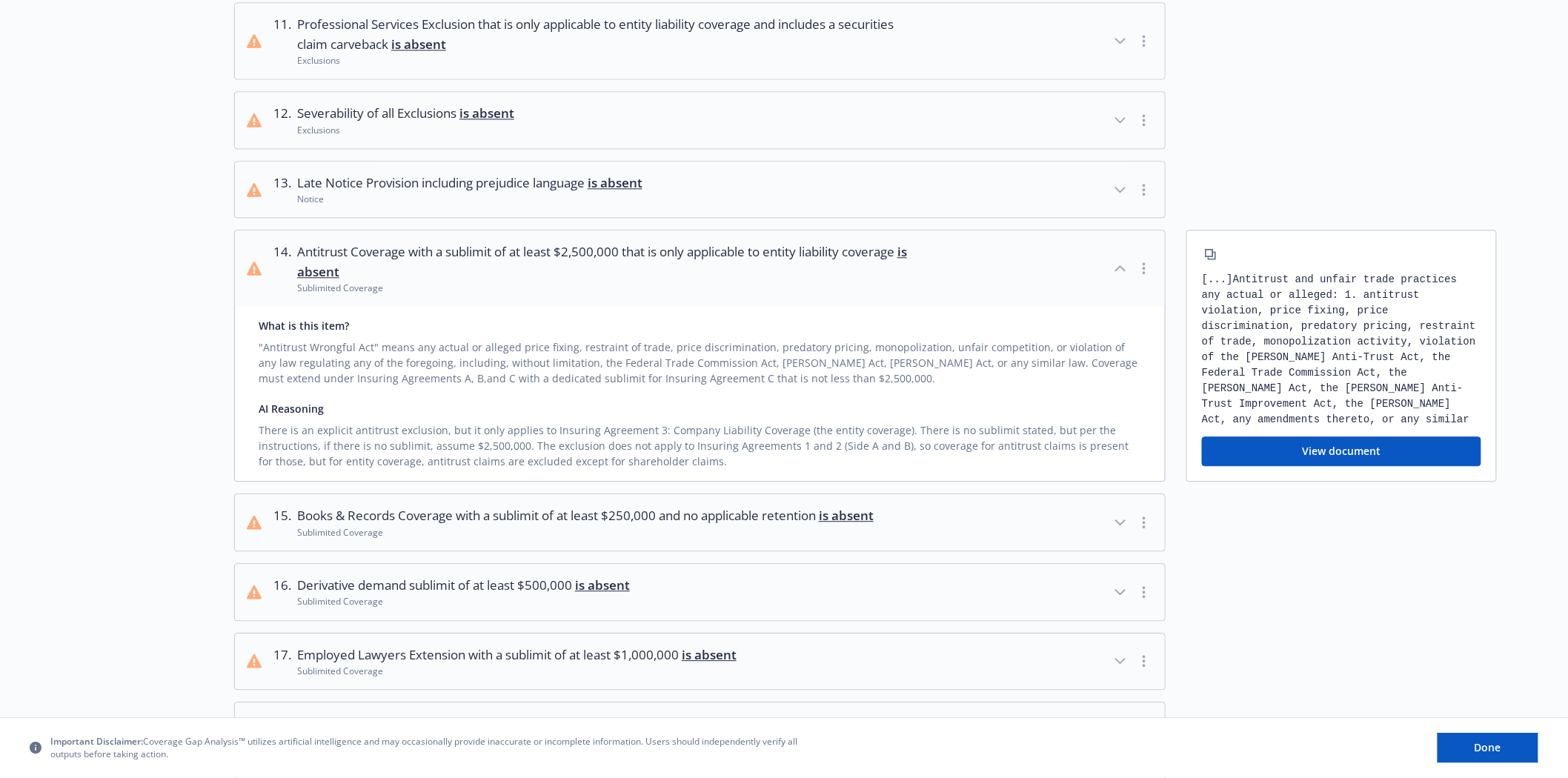
scroll to position [1564, 0]
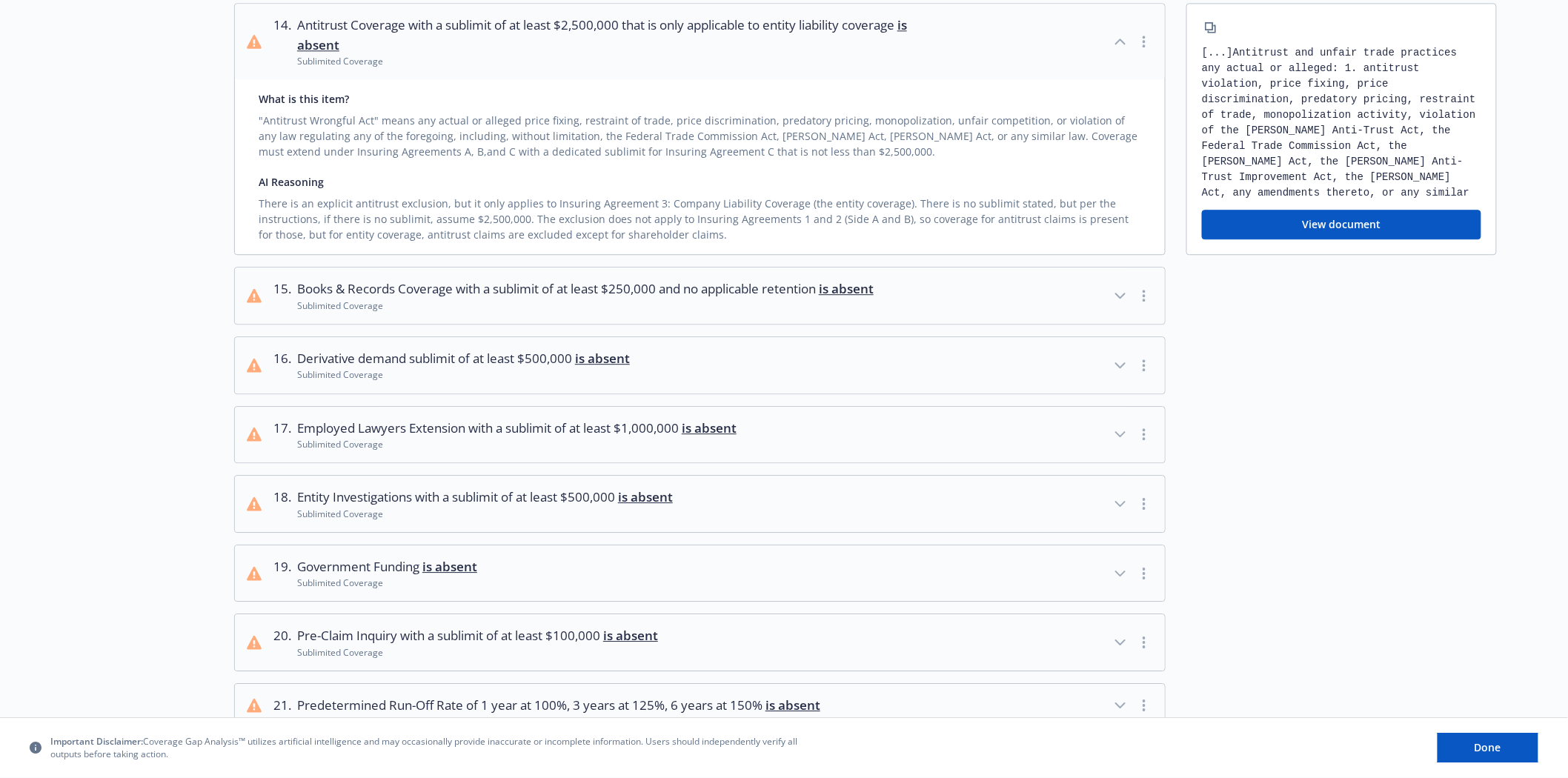
click at [1122, 286] on icon "button" at bounding box center [1120, 295] width 18 height 18
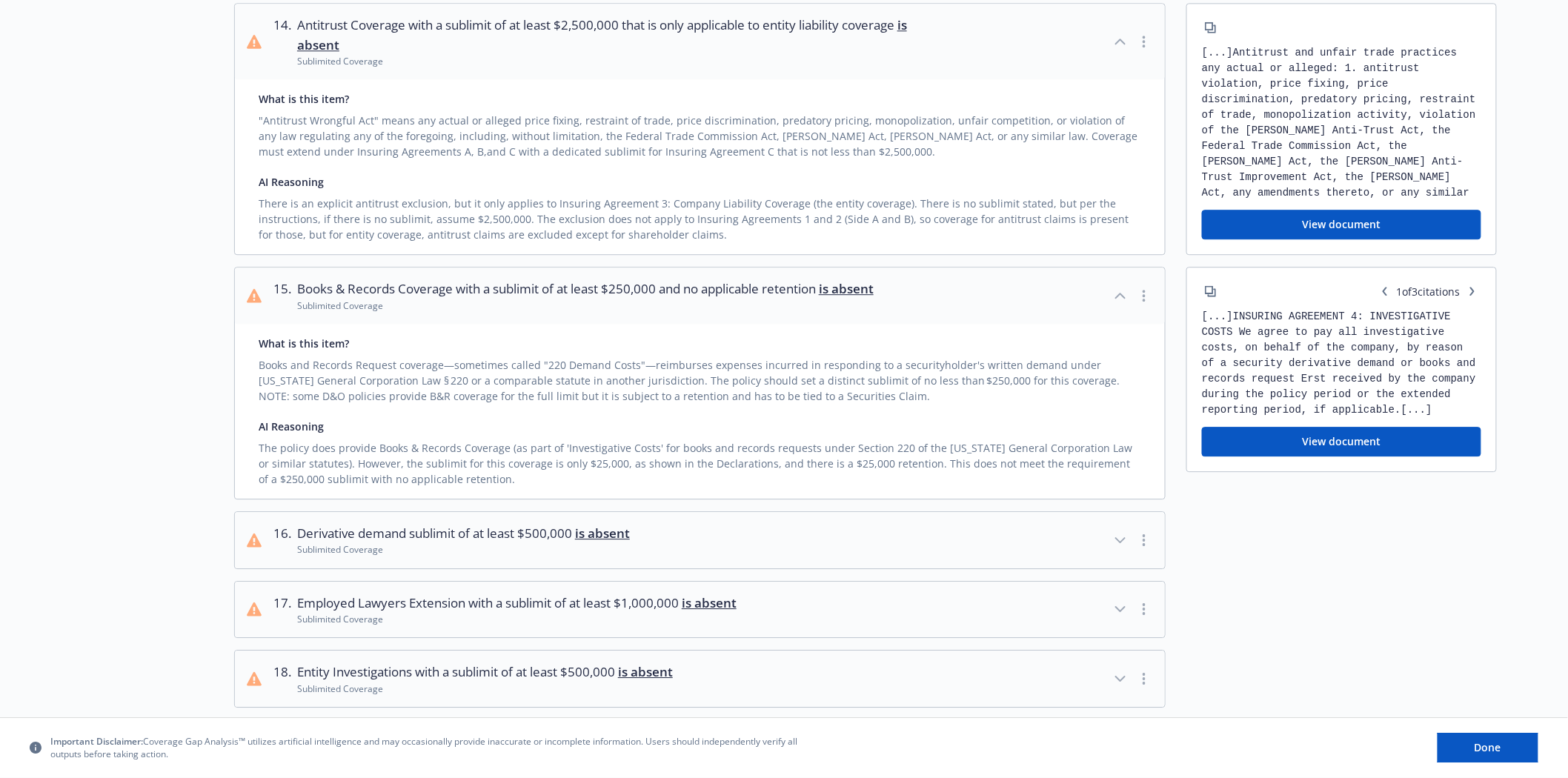
click at [1110, 528] on button "16 . Derivative demand sublimit of at least $500,000 is absent Sublimited Cover…" at bounding box center [700, 539] width 931 height 56
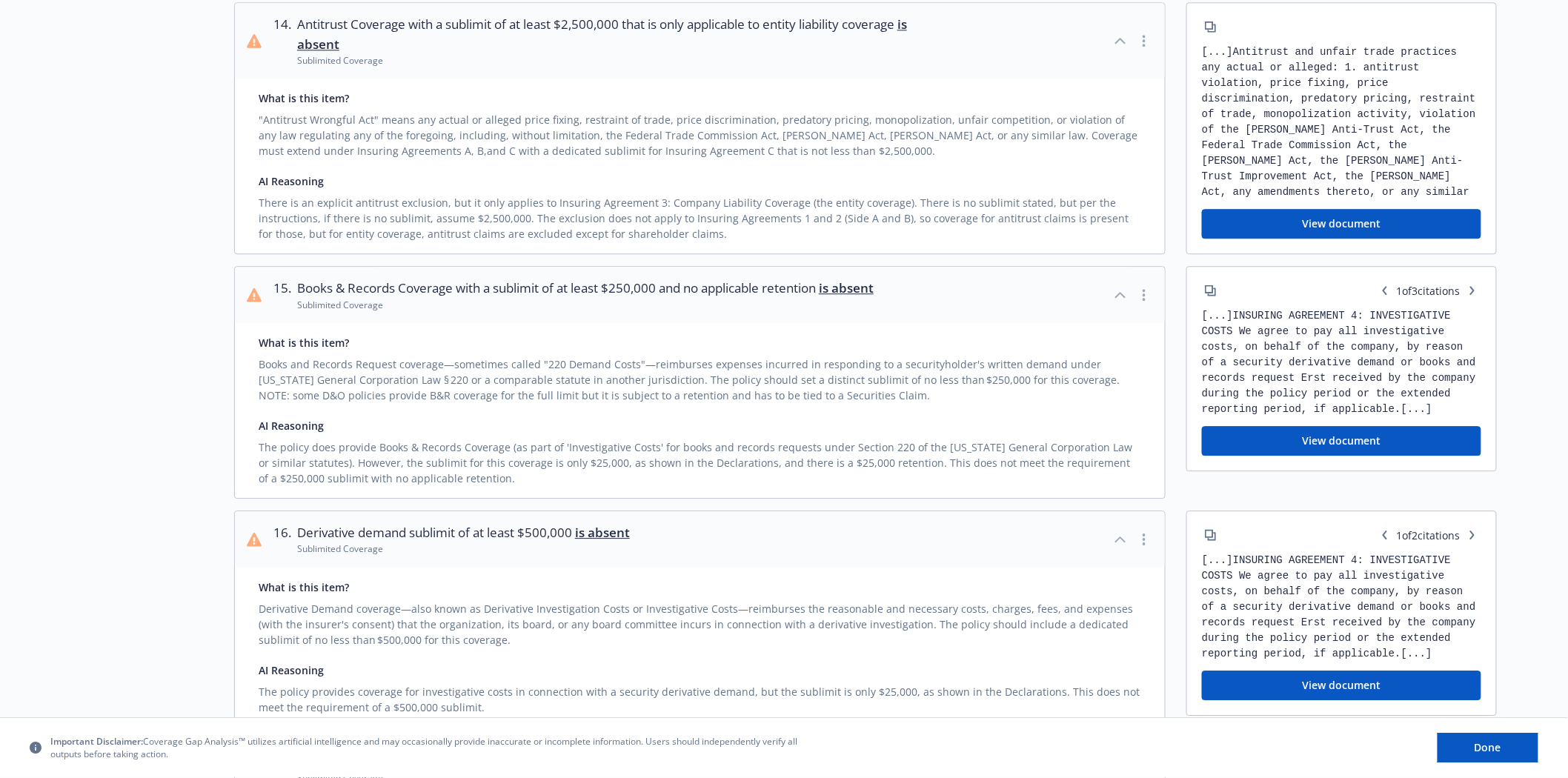
scroll to position [1811, 0]
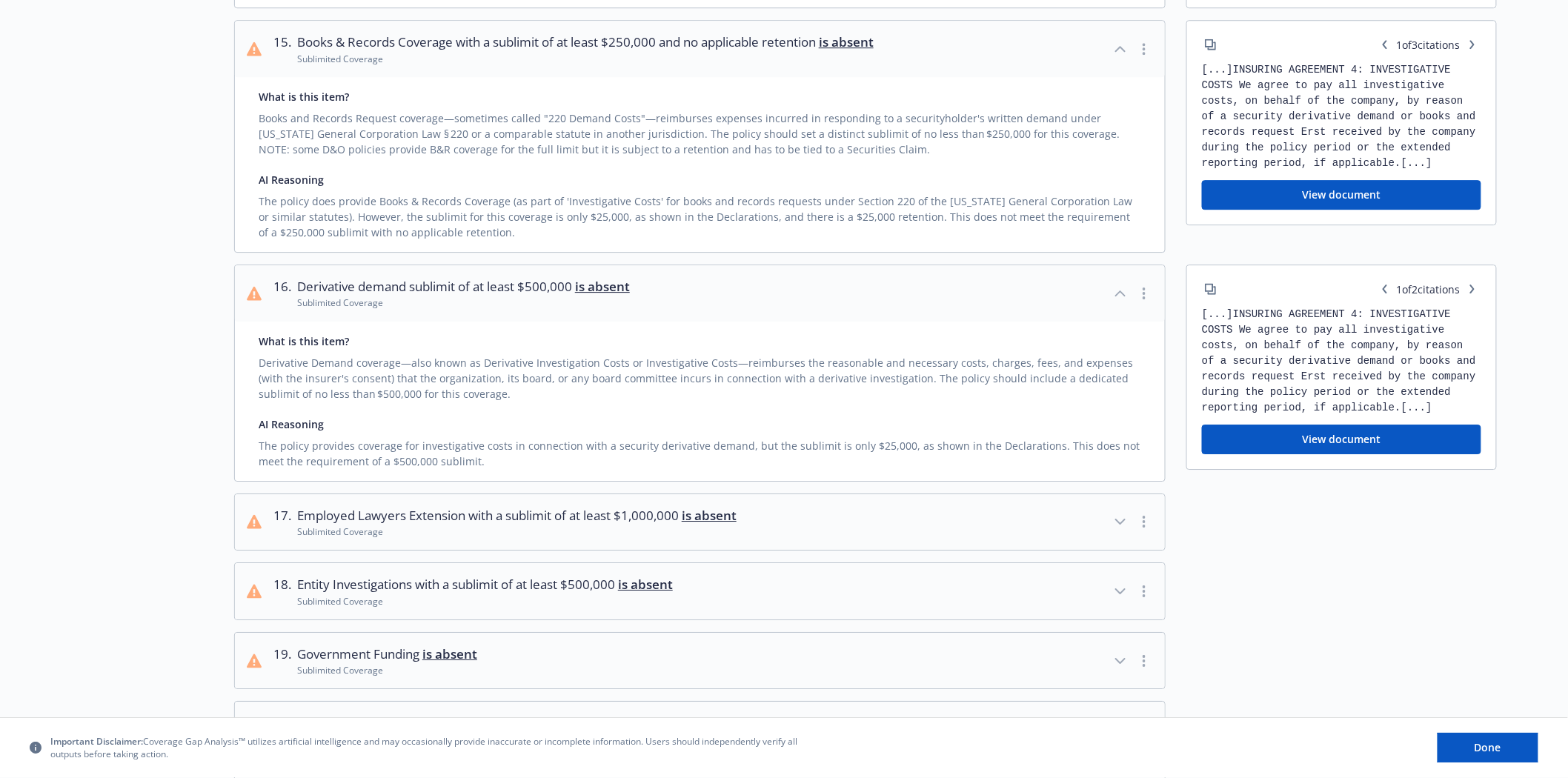
click at [1116, 513] on icon "button" at bounding box center [1120, 521] width 18 height 18
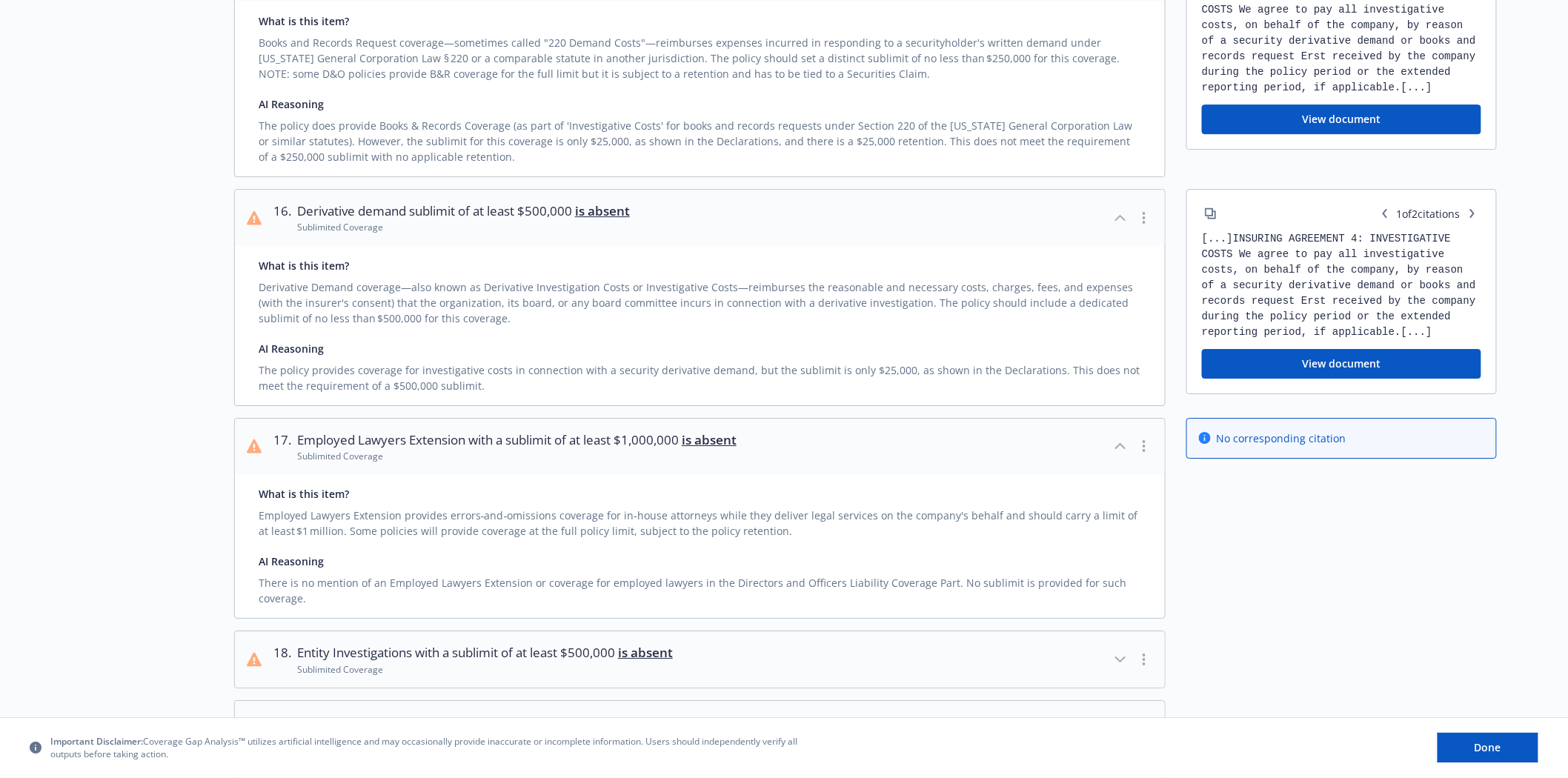
scroll to position [1975, 0]
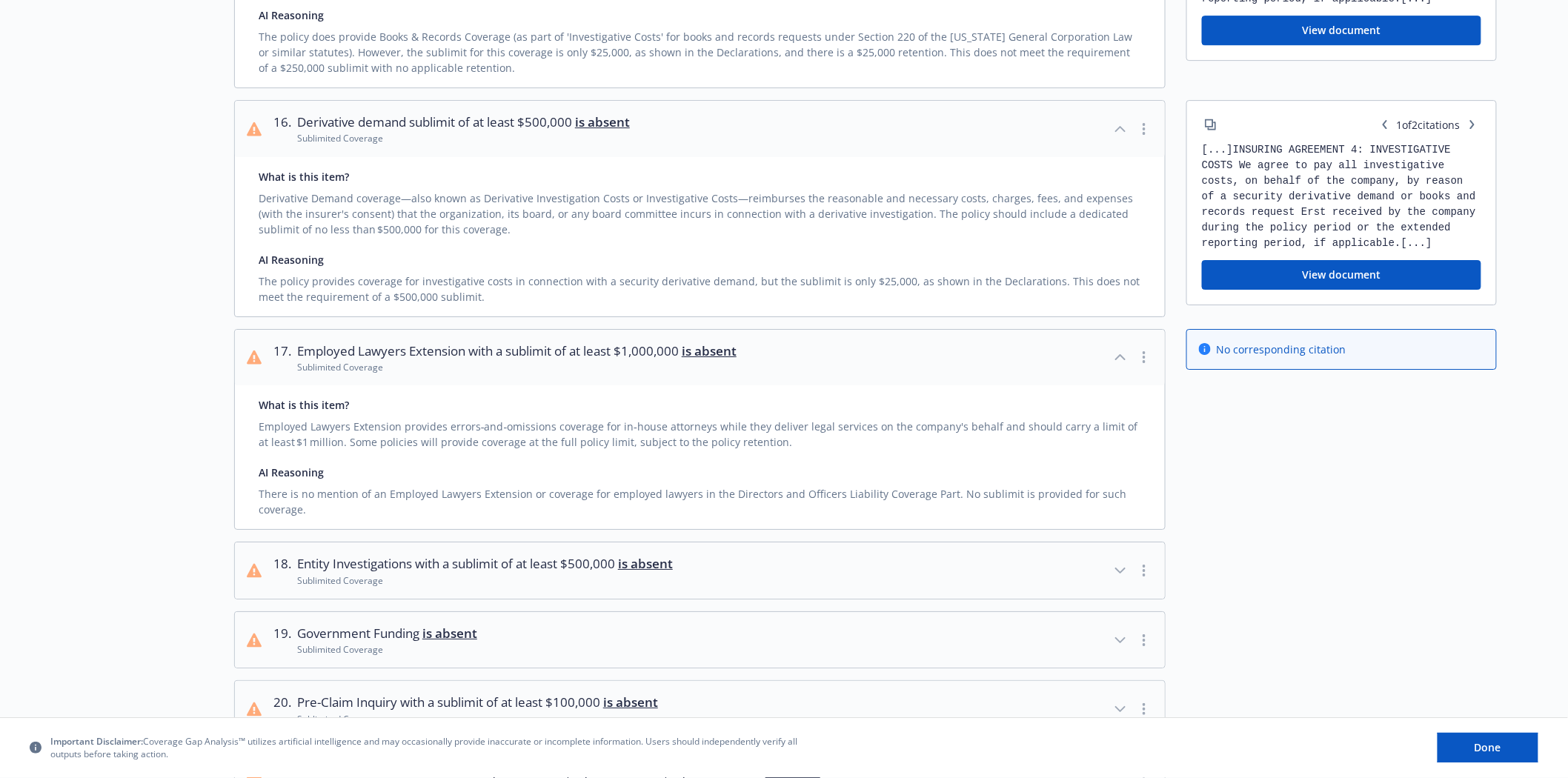
click at [1122, 561] on icon "button" at bounding box center [1120, 570] width 18 height 18
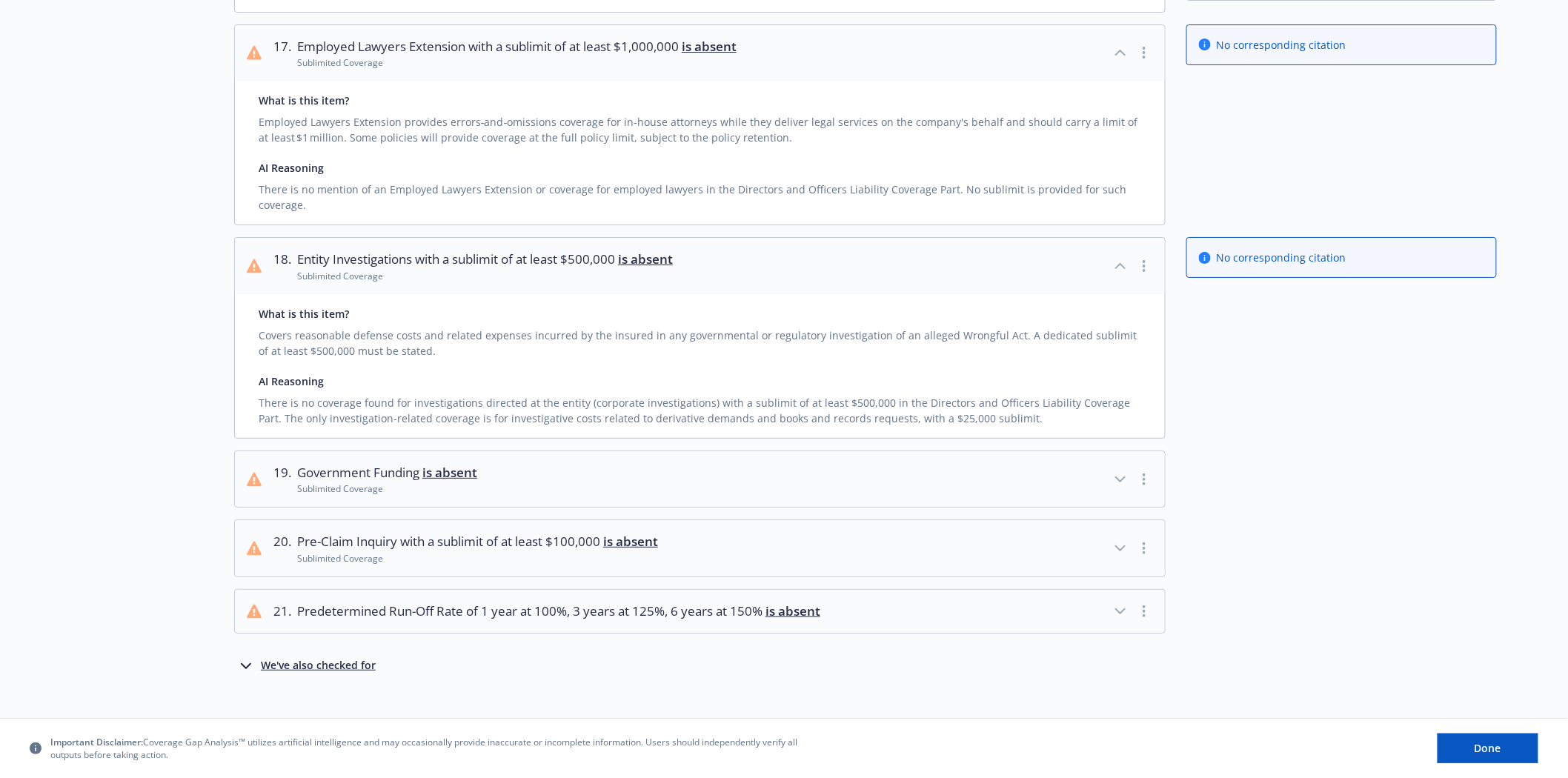
scroll to position [2287, 0]
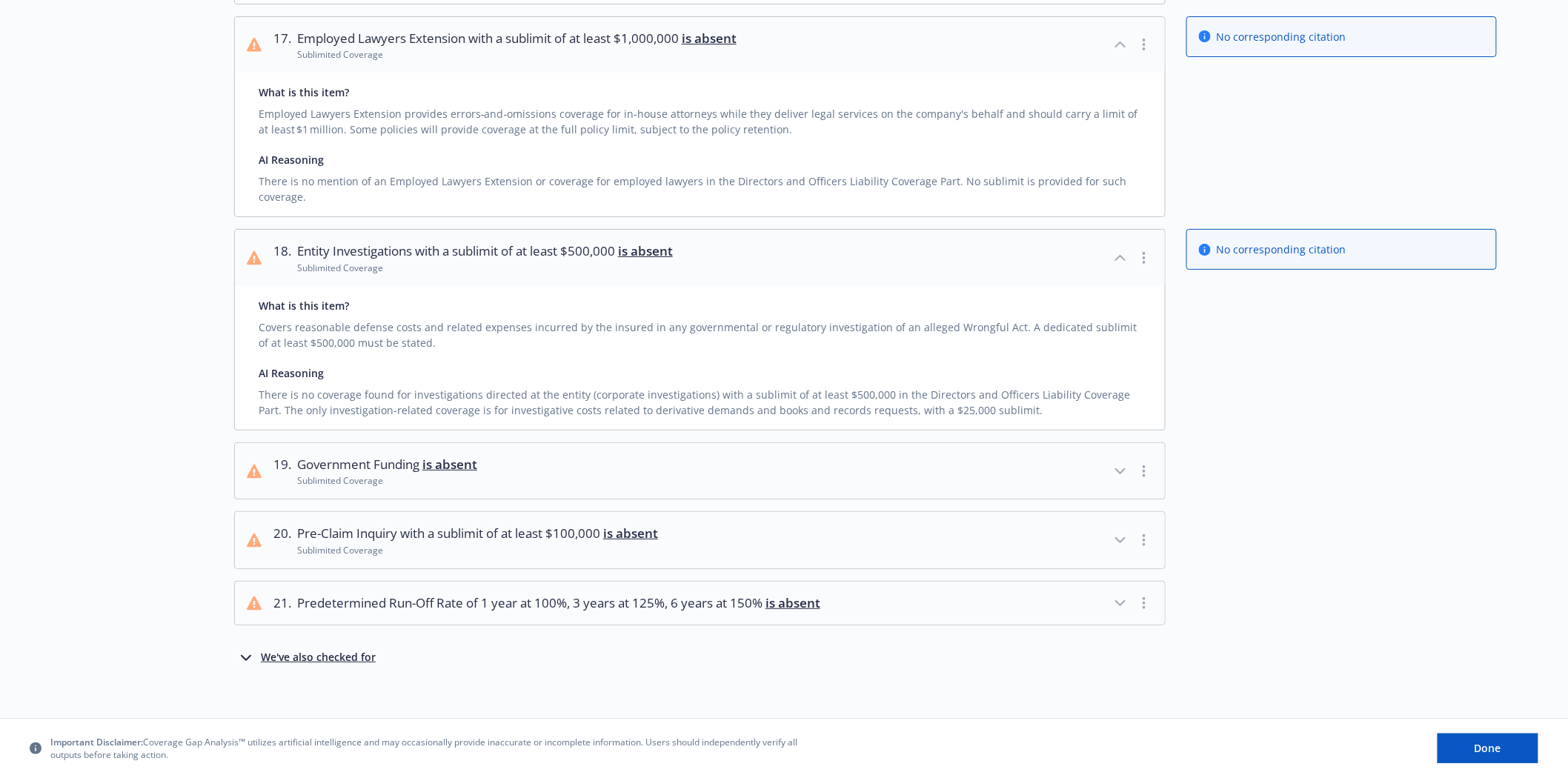
click at [1115, 532] on icon "button" at bounding box center [1120, 540] width 18 height 18
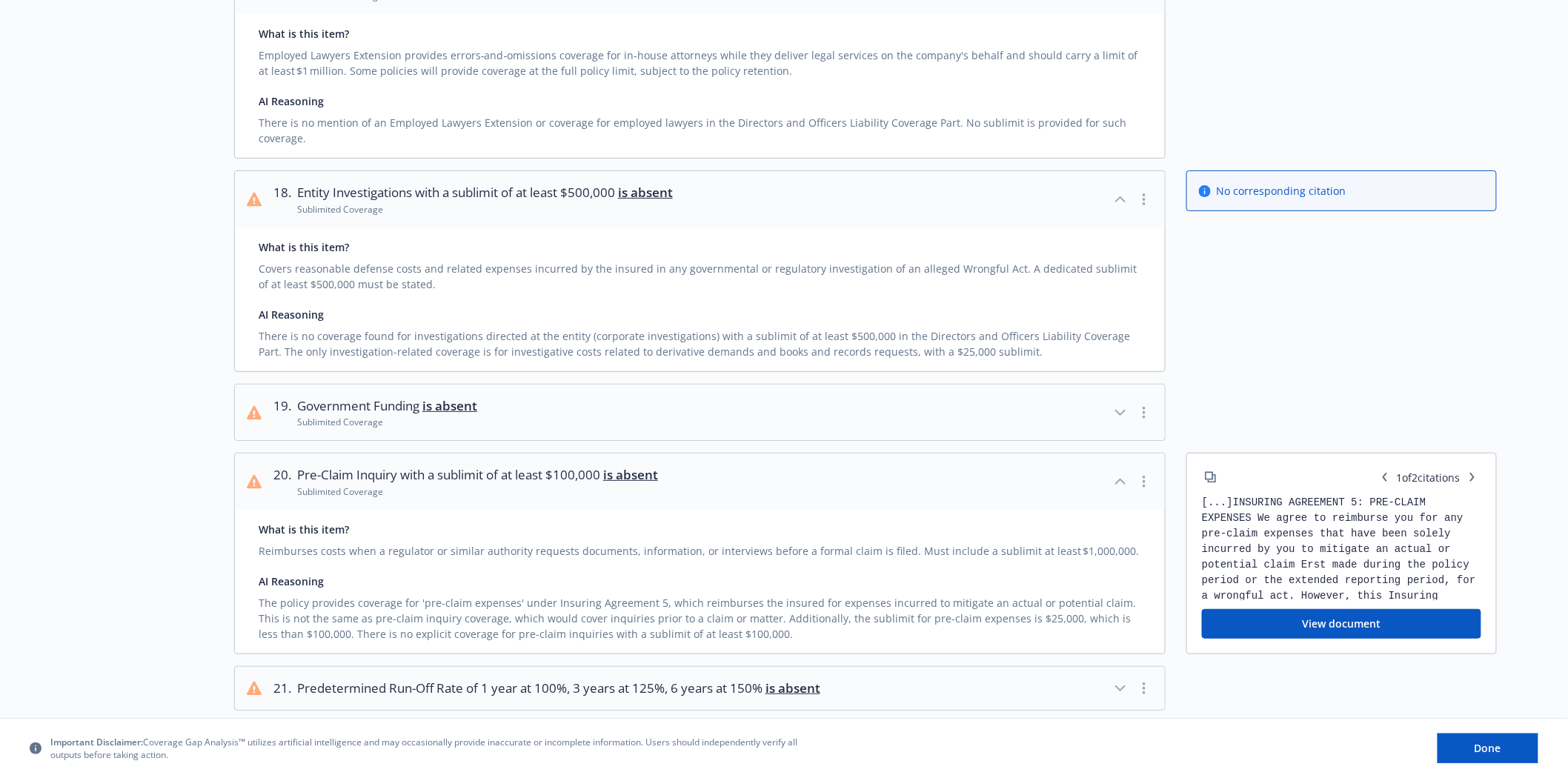
scroll to position [2432, 0]
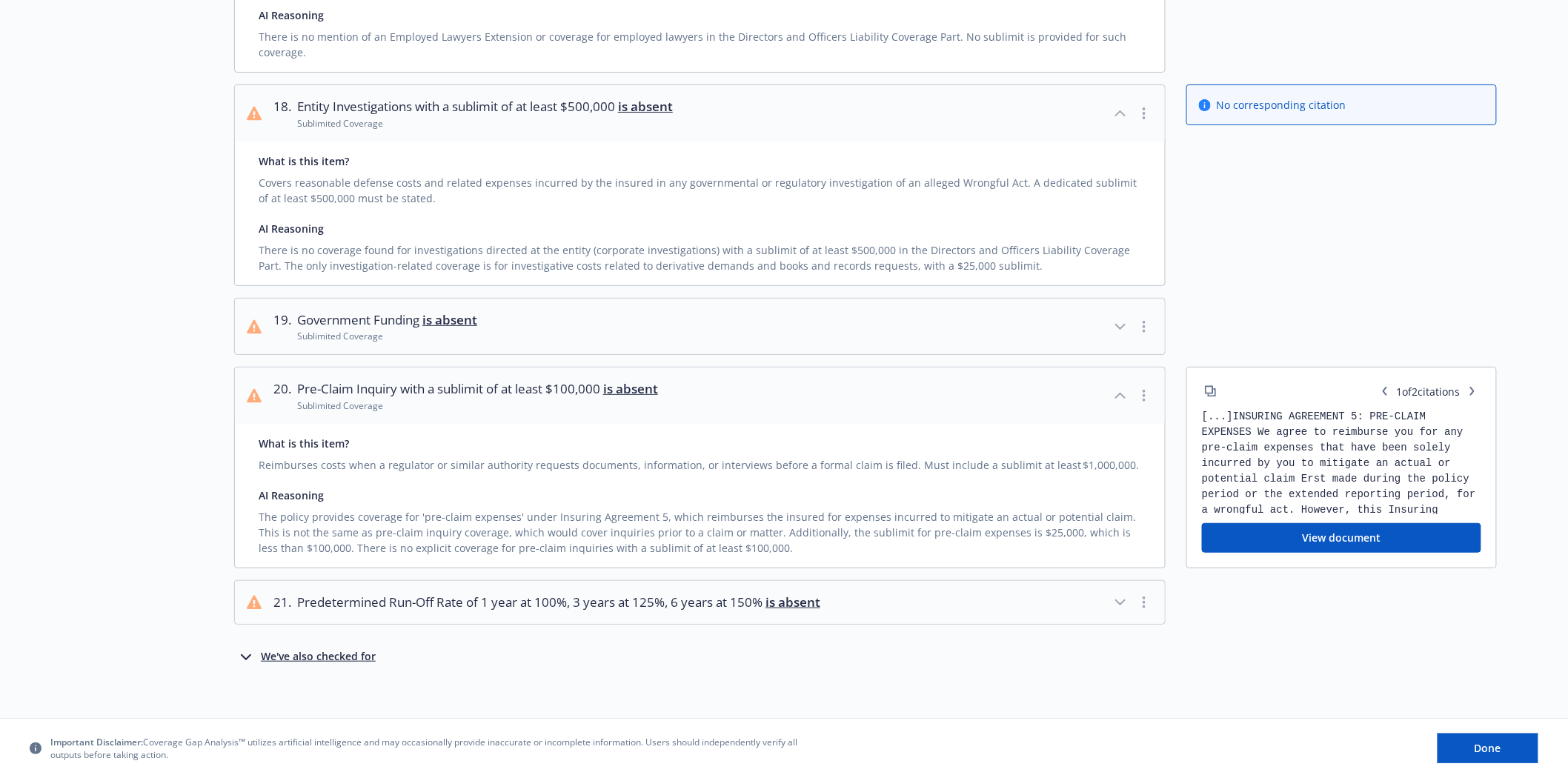
click at [1124, 593] on icon "button" at bounding box center [1120, 602] width 18 height 18
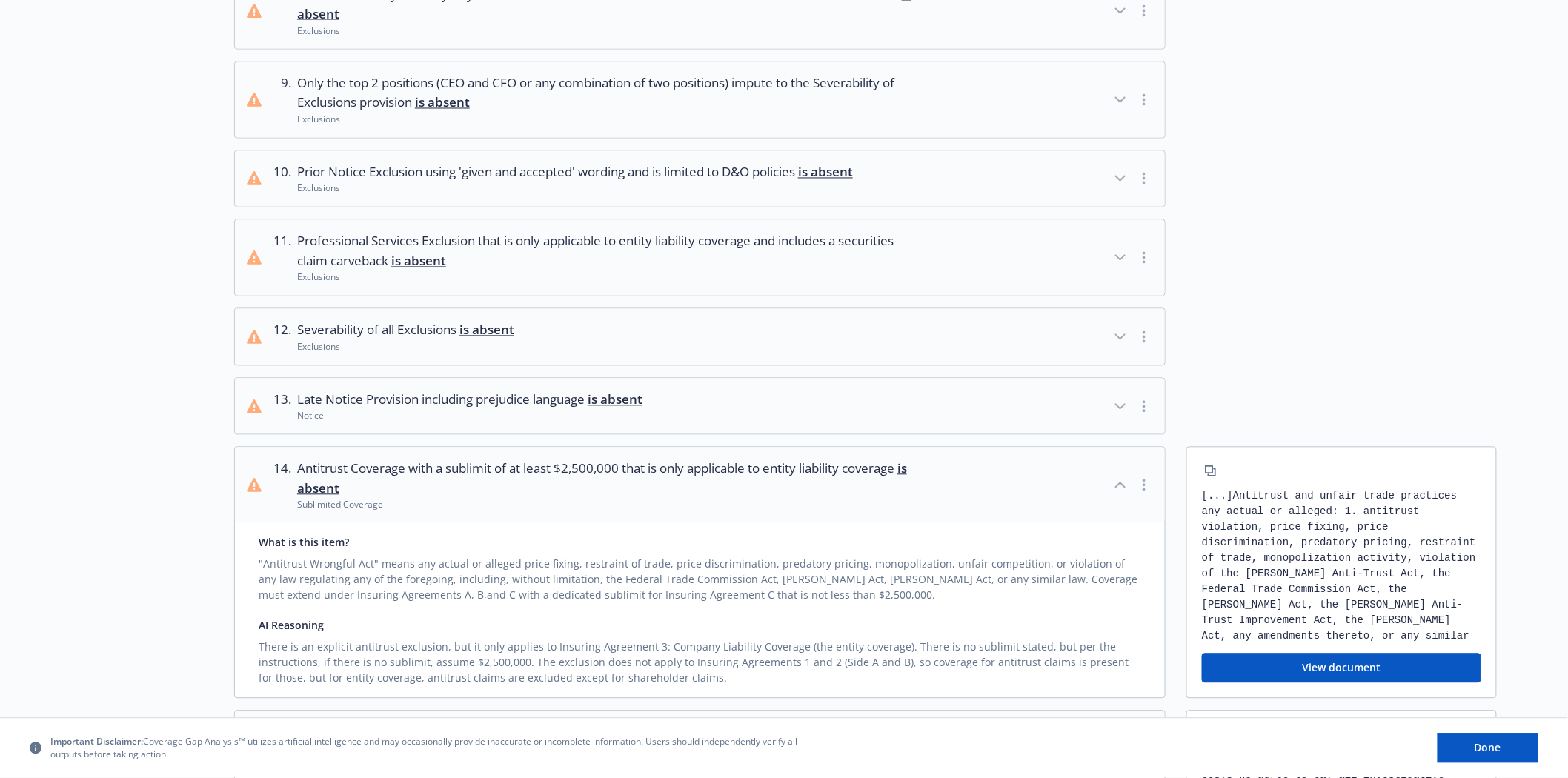
scroll to position [1078, 0]
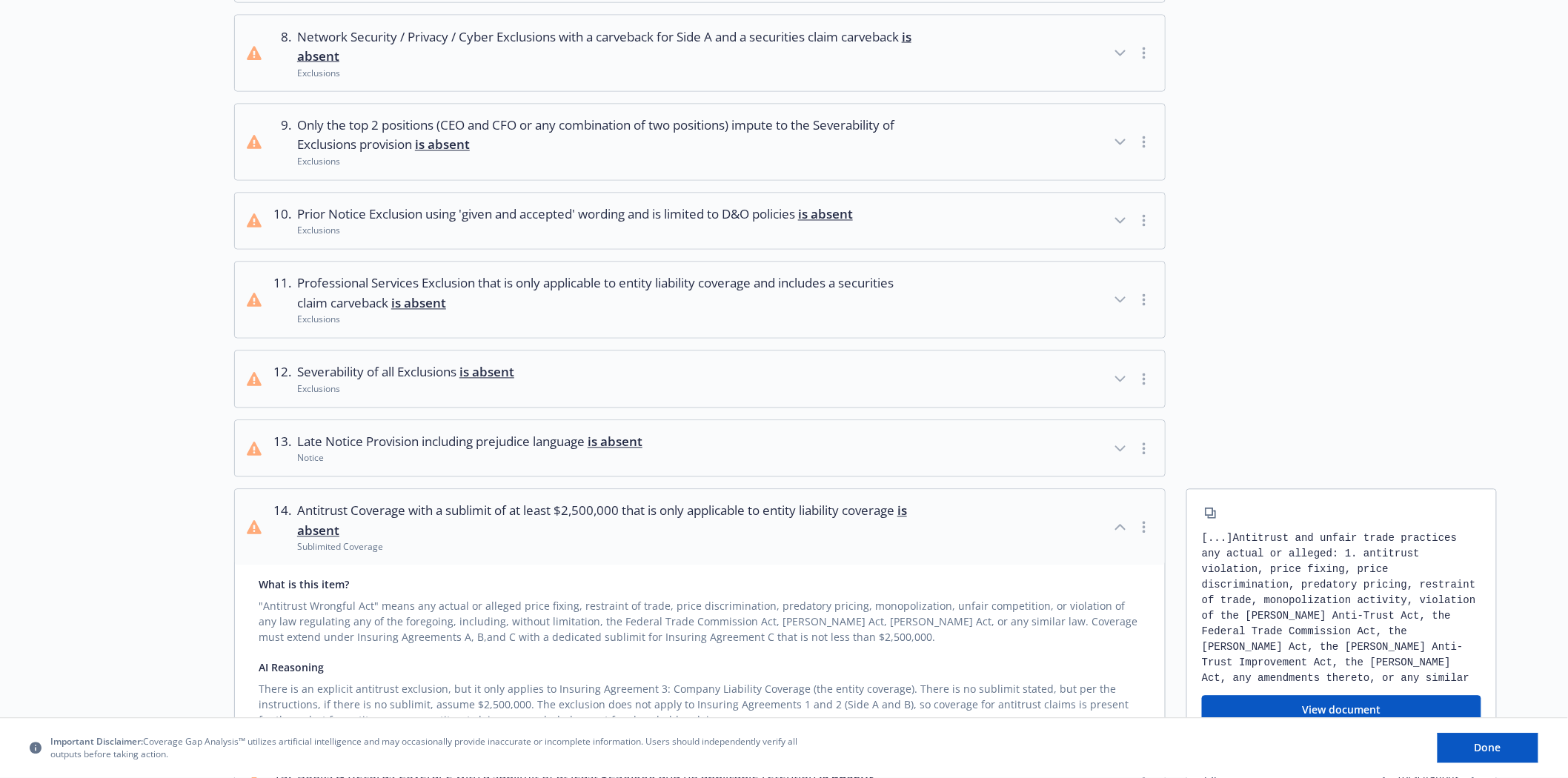
click at [1122, 291] on icon "button" at bounding box center [1120, 300] width 18 height 18
